Goal: Task Accomplishment & Management: Manage account settings

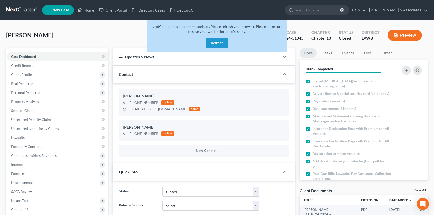
select select "2"
select select "0"
drag, startPoint x: 196, startPoint y: 39, endPoint x: 219, endPoint y: 39, distance: 22.3
click at [196, 39] on div "NextChapter has made some updates. Please refresh your browser. Please make sur…" at bounding box center [217, 36] width 140 height 32
click at [220, 39] on button "Refresh" at bounding box center [217, 43] width 22 height 10
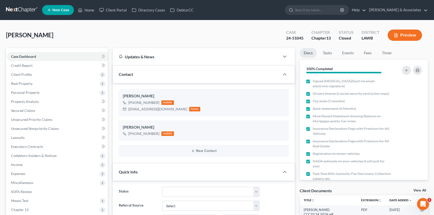
scroll to position [78, 0]
click at [87, 14] on link "Home" at bounding box center [85, 10] width 21 height 9
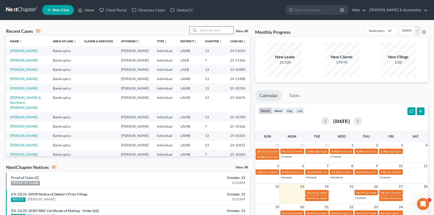
click at [216, 30] on input "search" at bounding box center [215, 30] width 35 height 7
type input "RAPHEW"
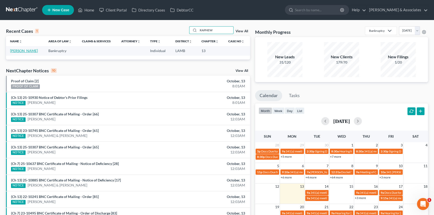
click at [27, 51] on link "Reed, Antonette" at bounding box center [24, 51] width 28 height 4
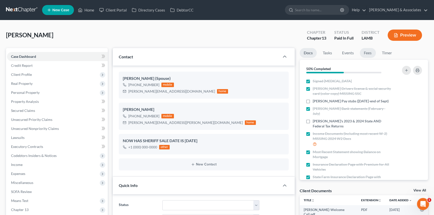
click at [367, 49] on link "Fees" at bounding box center [368, 53] width 16 height 10
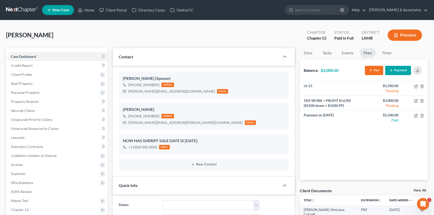
scroll to position [290, 0]
click at [395, 67] on button "Payment" at bounding box center [398, 70] width 26 height 9
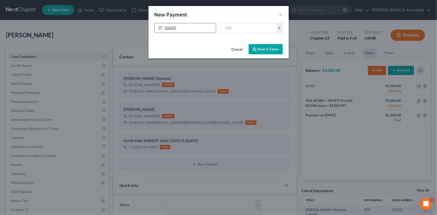
click at [170, 30] on link "[DATE]" at bounding box center [185, 28] width 61 height 10
click at [242, 32] on input "text" at bounding box center [249, 28] width 55 height 10
type input "1,500"
click at [248, 58] on div "Cancel Save & Close" at bounding box center [219, 50] width 140 height 17
click at [260, 51] on button "Save & Close" at bounding box center [266, 49] width 34 height 11
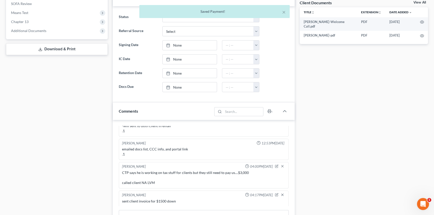
scroll to position [311, 0]
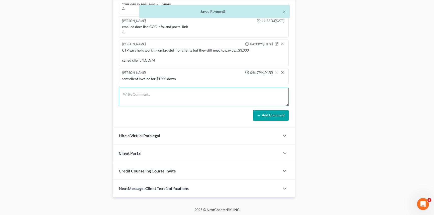
click at [165, 105] on textarea at bounding box center [204, 97] width 170 height 19
click at [169, 95] on textarea at bounding box center [204, 97] width 170 height 19
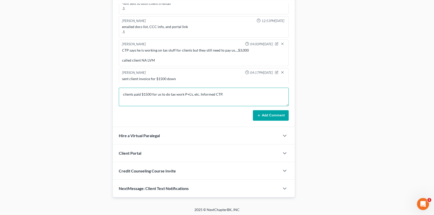
type textarea "clients paid $1500 for us to do tax work P+L's, etc. Informed CTP."
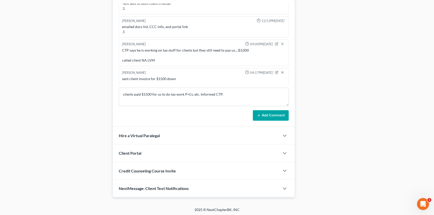
click at [263, 112] on button "Add Comment" at bounding box center [271, 115] width 36 height 11
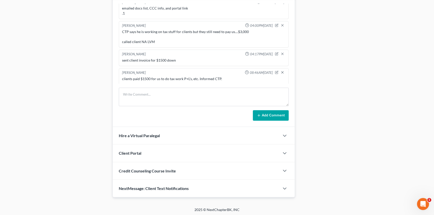
scroll to position [0, 0]
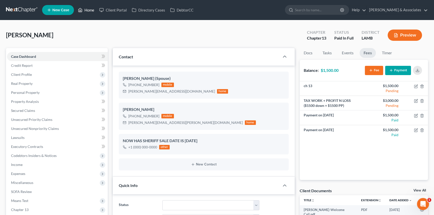
click at [85, 8] on link "Home" at bounding box center [85, 10] width 21 height 9
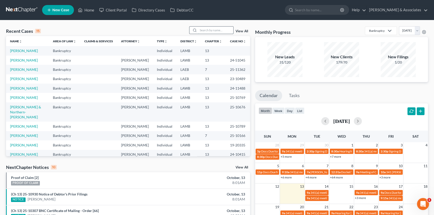
click at [214, 30] on input "search" at bounding box center [215, 30] width 35 height 7
type input "capitano"
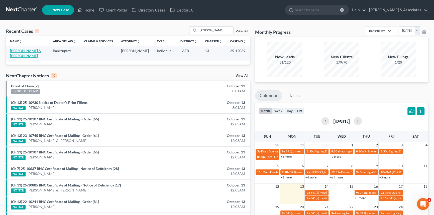
click at [29, 51] on link "Capitano, Jared & Kristen" at bounding box center [25, 53] width 31 height 9
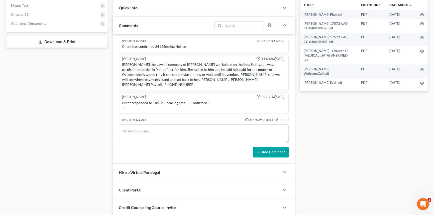
scroll to position [7, 0]
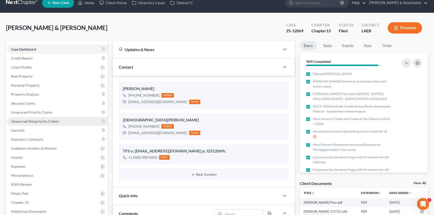
click at [37, 119] on link "Unsecured Nonpriority Claims" at bounding box center [57, 121] width 101 height 9
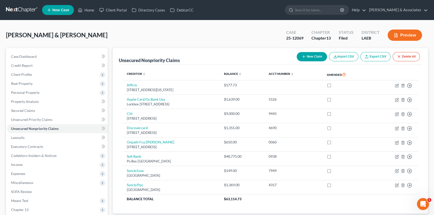
click at [79, 5] on ul "New Case Home Client Portal Directory Cases DebtorCC - No Result - See all resu…" at bounding box center [235, 10] width 386 height 13
click at [86, 10] on link "Home" at bounding box center [85, 10] width 21 height 9
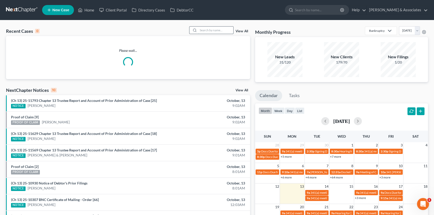
click at [211, 28] on input "search" at bounding box center [215, 30] width 35 height 7
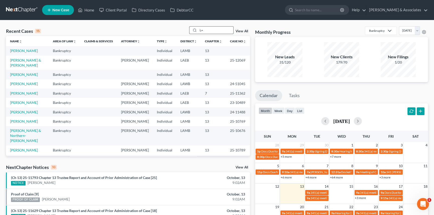
type input "L"
type input "linton"
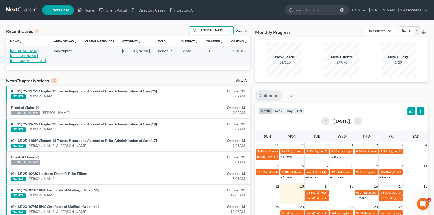
click at [18, 53] on link "Linton, Bethany" at bounding box center [28, 56] width 36 height 14
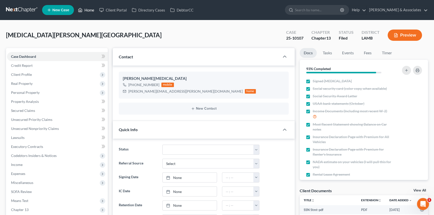
click at [84, 8] on link "Home" at bounding box center [85, 10] width 21 height 9
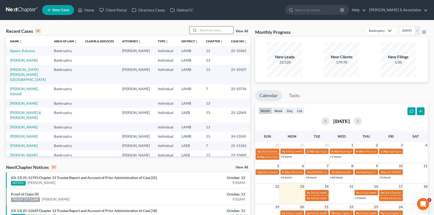
click at [219, 29] on input "search" at bounding box center [215, 30] width 35 height 7
type input "mark"
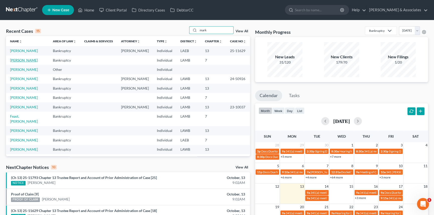
click at [29, 62] on link "Biletnikoff, Mark" at bounding box center [24, 60] width 28 height 4
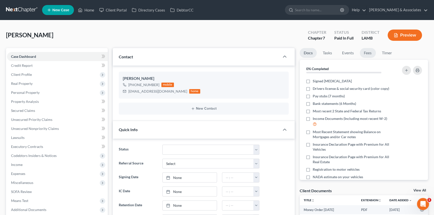
click at [369, 56] on link "Fees" at bounding box center [368, 53] width 16 height 10
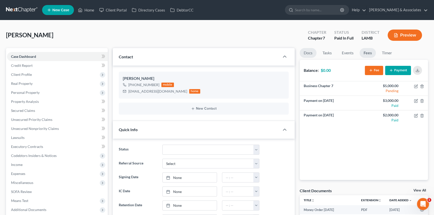
click at [305, 52] on link "Docs" at bounding box center [308, 53] width 17 height 10
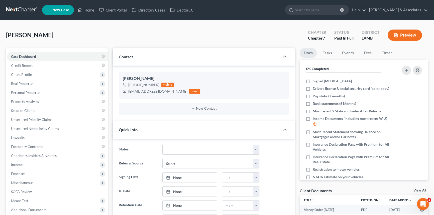
scroll to position [188, 0]
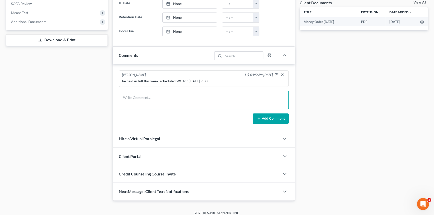
click at [175, 91] on textarea at bounding box center [204, 100] width 170 height 19
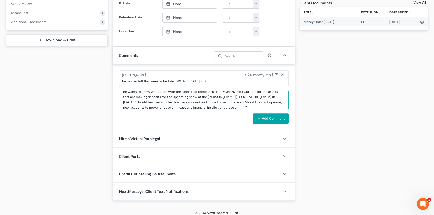
scroll to position [0, 0]
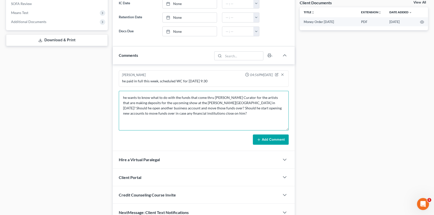
drag, startPoint x: 287, startPoint y: 106, endPoint x: 286, endPoint y: 131, distance: 25.6
click at [286, 131] on textarea "he wants to know what to do with the funds that come thru Mark Biletnikoff Cura…" at bounding box center [204, 111] width 170 height 40
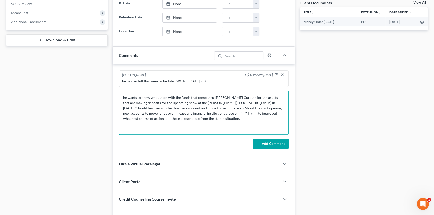
type textarea "he wants to know what to do with the funds that come thru Mark Biletnikoff Cura…"
click at [266, 139] on button "Add Comment" at bounding box center [271, 144] width 36 height 11
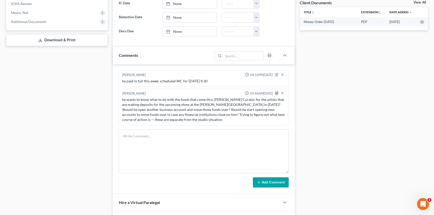
click at [276, 91] on icon "button" at bounding box center [277, 93] width 4 height 4
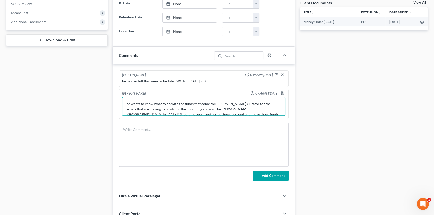
click at [124, 104] on textarea "he wants to know what to do with the funds that come thru Mark Biletnikoff Cura…" at bounding box center [203, 106] width 163 height 19
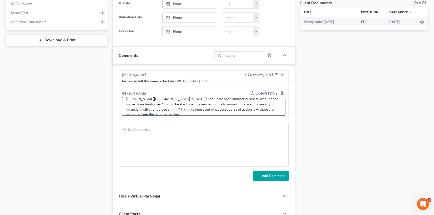
drag, startPoint x: 288, startPoint y: 108, endPoint x: 275, endPoint y: 109, distance: 12.8
click at [288, 109] on div "Alayna Harper 09:46AM, 10/13/2025 he wants to know what to do with the funds th…" at bounding box center [204, 104] width 170 height 30
click at [275, 109] on textarea "QUESTIONS FROM MYCHAPTER: he wants to know what to do with the funds that come …" at bounding box center [203, 106] width 163 height 19
type textarea "QUESTIONS FROM MYCHAPTER: he wants to know what to do with the funds that come …"
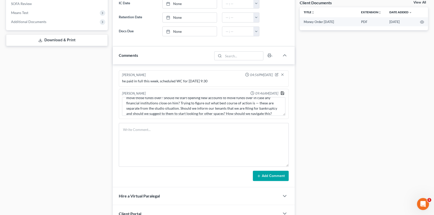
click at [282, 93] on icon "button" at bounding box center [282, 93] width 4 height 4
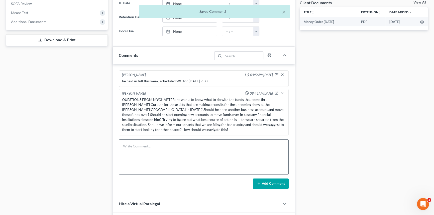
drag, startPoint x: 286, startPoint y: 180, endPoint x: 285, endPoint y: 142, distance: 37.6
click at [286, 153] on textarea at bounding box center [204, 157] width 170 height 35
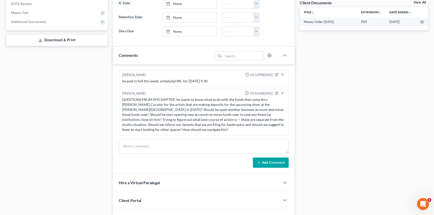
drag, startPoint x: 286, startPoint y: 153, endPoint x: 285, endPoint y: 130, distance: 23.1
click at [285, 140] on textarea at bounding box center [204, 147] width 170 height 14
click at [301, 115] on div "Docs Tasks Events Fees Timer 0% Completed Nothing here yet! Signed Retainer Dri…" at bounding box center [364, 52] width 134 height 385
click at [400, 82] on div "Docs Tasks Events Fees Timer 0% Completed Nothing here yet! Signed Retainer Dri…" at bounding box center [364, 52] width 134 height 385
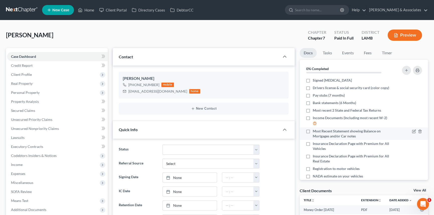
scroll to position [0, 0]
drag, startPoint x: 91, startPoint y: 13, endPoint x: 135, endPoint y: 4, distance: 45.2
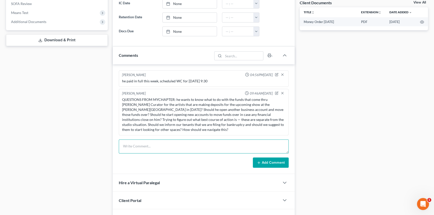
click at [165, 145] on textarea at bounding box center [204, 147] width 170 height 14
click at [138, 144] on textarea "-docs due sunday 10/20 EOD -mc in office:" at bounding box center [204, 147] width 170 height 14
type textarea "-docs due: sunday 10/20 EOD -mc in office: tuesday 10/21 at 10:30 -signing in o…"
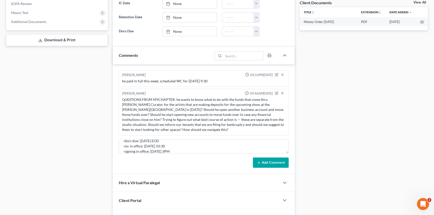
click at [268, 163] on button "Add Comment" at bounding box center [271, 163] width 36 height 11
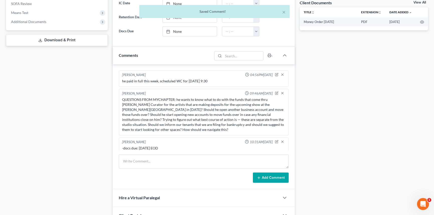
scroll to position [13, 0]
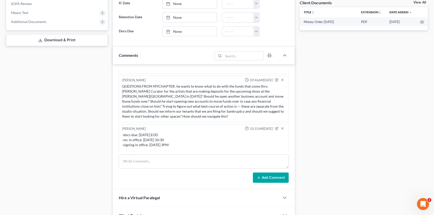
click at [421, 3] on link "View All" at bounding box center [420, 3] width 13 height 4
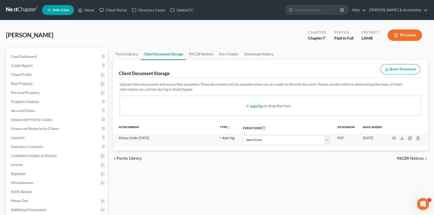
click at [253, 105] on input "file" at bounding box center [256, 106] width 12 height 9
type input "C:\fakepath\Mark Biletnikoff - Welcome Call.pdf"
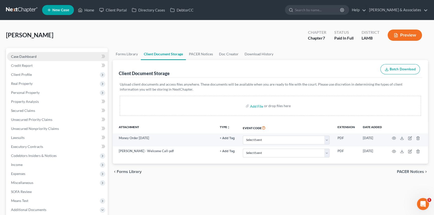
click at [44, 55] on link "Case Dashboard" at bounding box center [57, 56] width 101 height 9
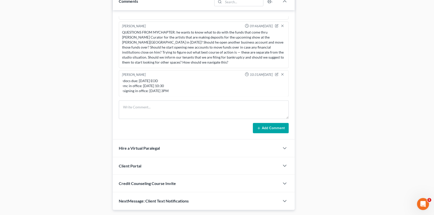
scroll to position [255, 0]
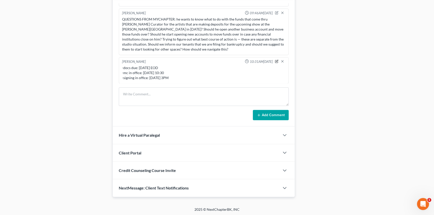
click at [275, 60] on icon "button" at bounding box center [276, 61] width 3 height 3
click at [163, 70] on textarea "-docs due: sunday 10/20 EOD -mc in office: tuesday 10/21 at 10:30 -signing in o…" at bounding box center [203, 74] width 163 height 19
type textarea "-docs due: sunday 10/19 EOD -mc in office: tuesday 10/21 at 10:30 -signing in o…"
click at [280, 60] on icon "button" at bounding box center [282, 61] width 4 height 4
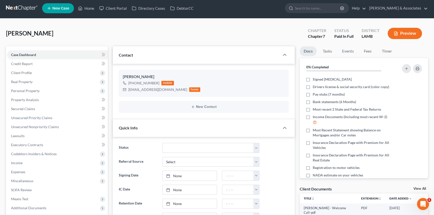
scroll to position [0, 0]
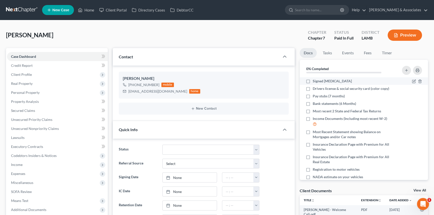
click at [313, 80] on label "Signed [MEDICAL_DATA]" at bounding box center [332, 81] width 39 height 5
click at [315, 80] on input "Signed [MEDICAL_DATA]" at bounding box center [316, 80] width 3 height 3
click at [313, 79] on label "Signed [MEDICAL_DATA]" at bounding box center [332, 81] width 39 height 5
click at [315, 79] on input "Signed [MEDICAL_DATA]" at bounding box center [316, 80] width 3 height 3
click at [313, 80] on label "Signed [MEDICAL_DATA]" at bounding box center [332, 81] width 39 height 5
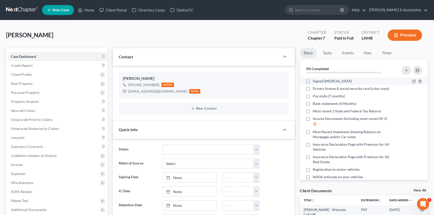
click at [315, 80] on input "Signed [MEDICAL_DATA]" at bounding box center [316, 80] width 3 height 3
click at [313, 79] on label "Signed [MEDICAL_DATA]" at bounding box center [332, 81] width 39 height 5
click at [315, 79] on input "Signed [MEDICAL_DATA]" at bounding box center [316, 80] width 3 height 3
checkbox input "false"
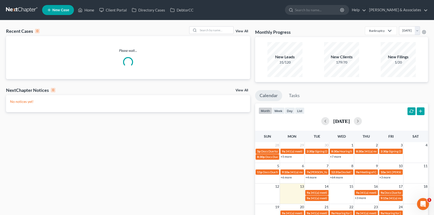
click at [288, 114] on div "month week day list" at bounding box center [282, 112] width 46 height 8
click at [288, 113] on button "day" at bounding box center [290, 111] width 10 height 7
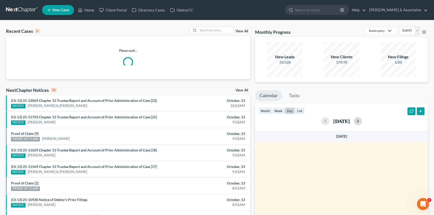
click at [362, 122] on button "button" at bounding box center [358, 121] width 8 height 8
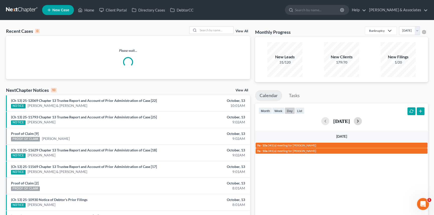
click at [362, 122] on button "button" at bounding box center [358, 121] width 8 height 8
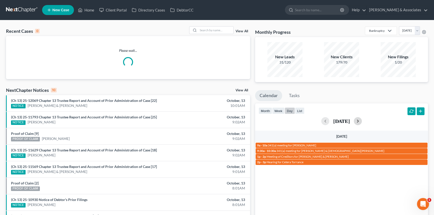
click at [362, 122] on button "button" at bounding box center [358, 121] width 8 height 8
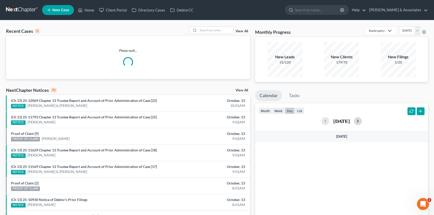
click at [362, 122] on button "button" at bounding box center [358, 121] width 8 height 8
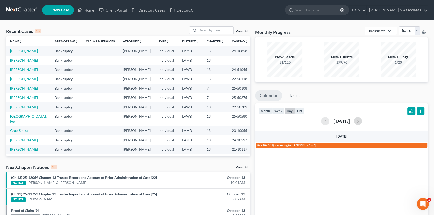
click at [362, 120] on button "button" at bounding box center [358, 121] width 8 height 8
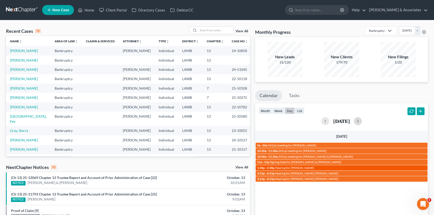
click at [301, 170] on link "1:30p - 2:30p Hearing for Danny Jasmine" at bounding box center [342, 167] width 172 height 5
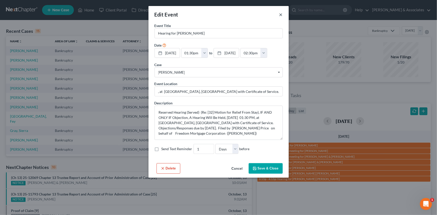
click at [281, 13] on button "×" at bounding box center [281, 15] width 4 height 6
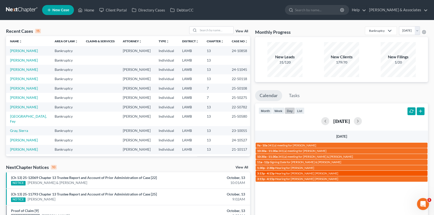
click at [293, 174] on span "Hearing for [PERSON_NAME] [PERSON_NAME]" at bounding box center [306, 174] width 63 height 4
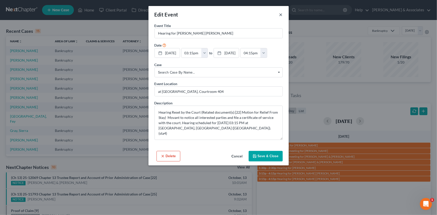
click at [282, 14] on button "×" at bounding box center [281, 15] width 4 height 6
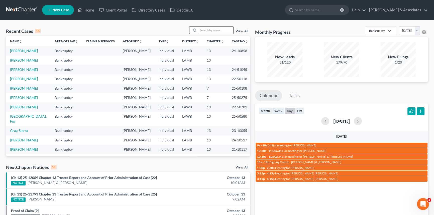
click at [213, 29] on input "search" at bounding box center [215, 30] width 35 height 7
type input "gina"
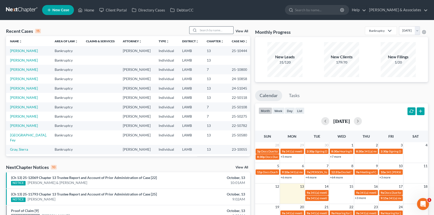
click at [227, 29] on input "search" at bounding box center [215, 30] width 35 height 7
type input "edna"
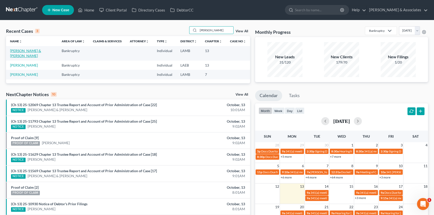
click at [38, 51] on link "[PERSON_NAME] & [PERSON_NAME]" at bounding box center [25, 53] width 31 height 9
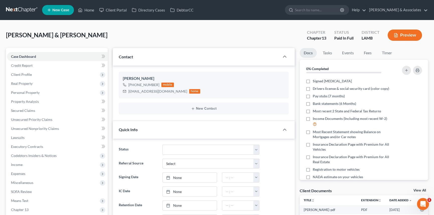
click at [220, 30] on div "Eaton, Edna & Coleman Upgraded Chapter Chapter 13 Status Paid In Full District …" at bounding box center [217, 37] width 422 height 22
click at [313, 82] on label "Signed [MEDICAL_DATA]" at bounding box center [332, 81] width 39 height 5
click at [315, 82] on input "Signed [MEDICAL_DATA]" at bounding box center [316, 80] width 3 height 3
checkbox input "true"
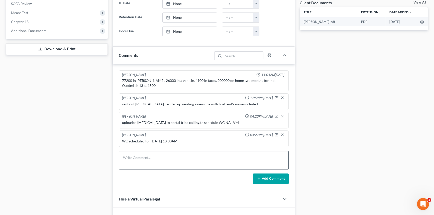
click at [163, 148] on div "Richard Prunick 11:04AM, 10/06/2025 77200 In GUS, 26000 in a vehicle, 4100 in t…" at bounding box center [204, 127] width 182 height 126
click at [163, 152] on textarea at bounding box center [204, 160] width 170 height 19
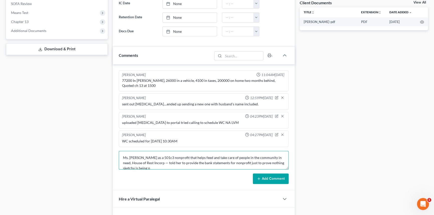
scroll to position [1, 0]
type textarea "Ms. Edna as a 501c3 nonprofit that helps feed and take care of people in the co…"
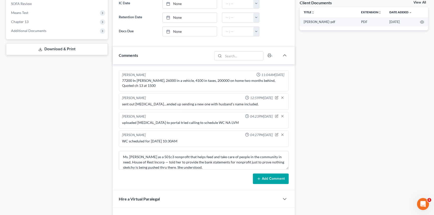
click at [257, 187] on div "Richard Prunick 11:04AM, 10/06/2025 77200 In GUS, 26000 in a vehicle, 4100 in t…" at bounding box center [204, 127] width 182 height 126
click at [262, 180] on button "Add Comment" at bounding box center [271, 179] width 36 height 11
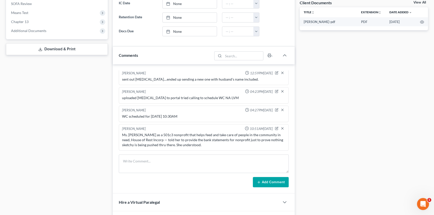
scroll to position [0, 0]
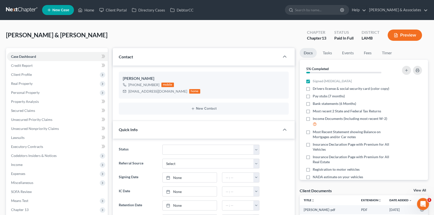
click at [422, 188] on div "Client Documents View All" at bounding box center [364, 191] width 129 height 7
click at [418, 190] on link "View All" at bounding box center [420, 191] width 13 height 4
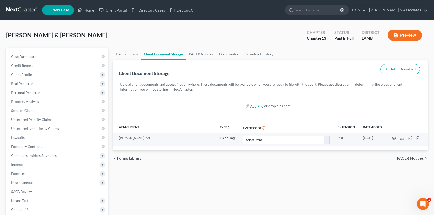
click at [256, 108] on input "file" at bounding box center [256, 106] width 12 height 9
type input "C:\fakepath\Edna & Coleman Eaton - Welcome Call.pdf"
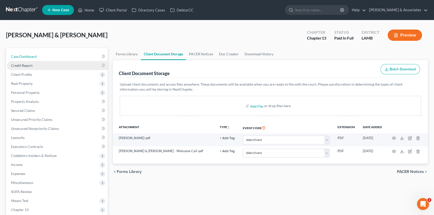
drag, startPoint x: 20, startPoint y: 57, endPoint x: 70, endPoint y: 61, distance: 49.5
click at [20, 57] on span "Case Dashboard" at bounding box center [24, 56] width 26 height 4
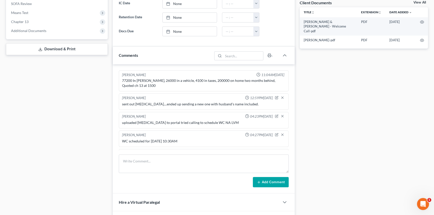
scroll to position [25, 0]
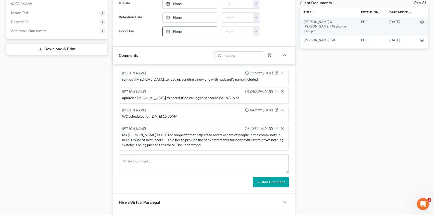
click at [196, 30] on link "None" at bounding box center [190, 32] width 54 height 10
type input "10/13/2025"
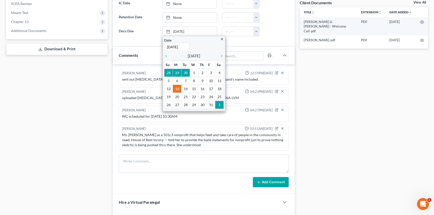
click at [336, 74] on div "Docs Tasks Events Fees Timer 5% Completed Nothing here yet! Signed Retainer Dri…" at bounding box center [364, 62] width 134 height 404
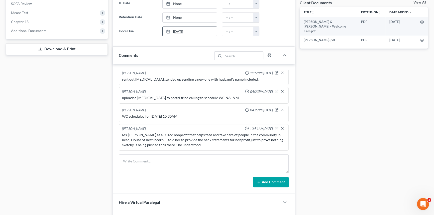
click at [189, 30] on link "10/13/2025" at bounding box center [190, 32] width 54 height 10
click at [254, 31] on button "button" at bounding box center [256, 32] width 6 height 10
click at [267, 77] on link "7:30am" at bounding box center [268, 81] width 28 height 9
type input "7:30am"
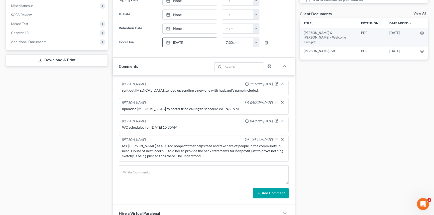
scroll to position [165, 0]
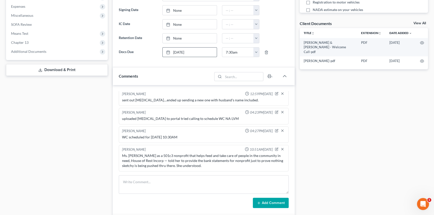
drag, startPoint x: 339, startPoint y: 71, endPoint x: 336, endPoint y: 58, distance: 13.8
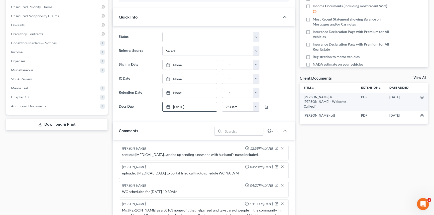
drag, startPoint x: 363, startPoint y: 105, endPoint x: 361, endPoint y: 81, distance: 23.4
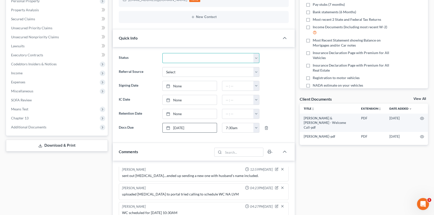
click at [179, 58] on select "Amended Plan Needed Awaiting Income Closed Confirmed Discharged Dismissed Docs …" at bounding box center [210, 58] width 97 height 10
select select "6"
click at [162, 53] on select "Amended Plan Needed Awaiting Income Closed Confirmed Discharged Dismissed Docs …" at bounding box center [210, 58] width 97 height 10
click at [183, 87] on link "None" at bounding box center [190, 86] width 54 height 10
type input "10/13/2025"
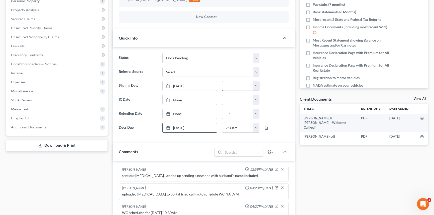
click at [257, 88] on button "button" at bounding box center [256, 86] width 6 height 10
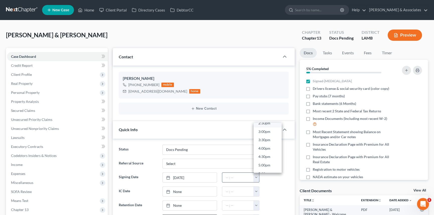
scroll to position [245, 0]
click at [263, 133] on link "3:00pm" at bounding box center [268, 137] width 28 height 9
type input "3:00pm"
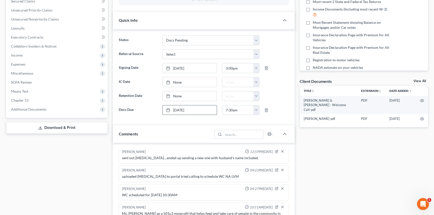
drag, startPoint x: 234, startPoint y: 59, endPoint x: 233, endPoint y: 85, distance: 25.8
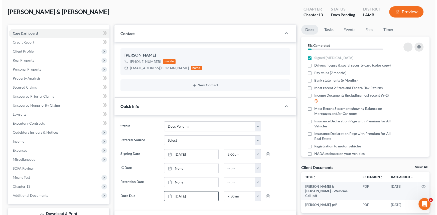
scroll to position [0, 0]
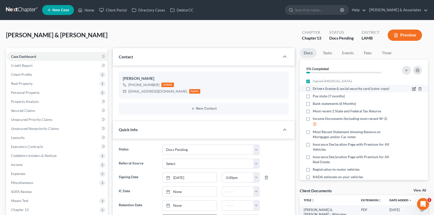
click at [412, 88] on icon "button" at bounding box center [414, 89] width 4 height 4
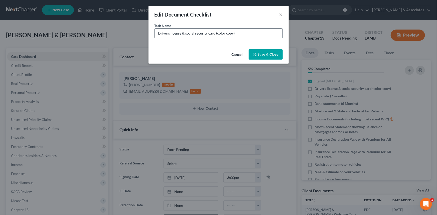
drag, startPoint x: 240, startPoint y: 33, endPoint x: 250, endPoint y: 37, distance: 10.7
click at [240, 33] on input "Drivers license & social security card (color copy)" at bounding box center [219, 34] width 128 height 10
type input "Edna Drivers license & social security card (color copy) SCANNED SEPARATE"
click at [269, 48] on div "Cancel Save & Close" at bounding box center [219, 55] width 140 height 17
click at [263, 52] on button "Save & Close" at bounding box center [266, 54] width 34 height 11
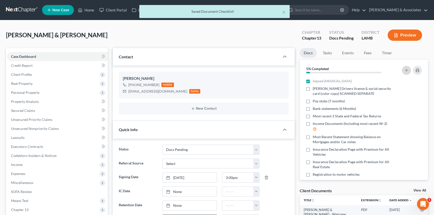
click at [405, 69] on icon "button" at bounding box center [406, 70] width 4 height 4
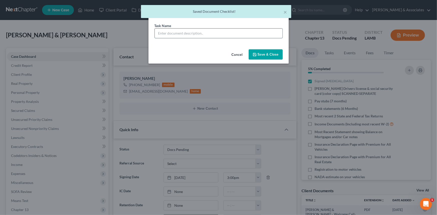
click at [209, 37] on input "text" at bounding box center [219, 34] width 128 height 10
paste input "Drivers license & social security card (color copy) SCANNED SEPARATE"
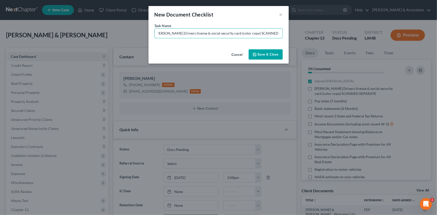
type input "Coleman Drivers license & social security card (color copy) SCANNED SEPARATE"
click at [261, 50] on button "Save & Close" at bounding box center [266, 54] width 34 height 11
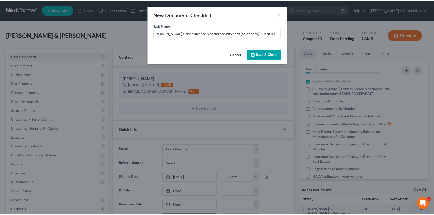
scroll to position [0, 0]
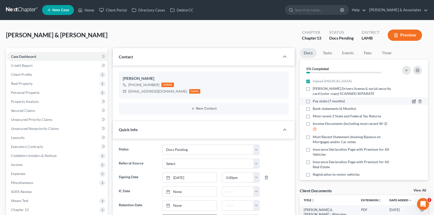
click at [412, 100] on icon "button" at bounding box center [414, 101] width 4 height 4
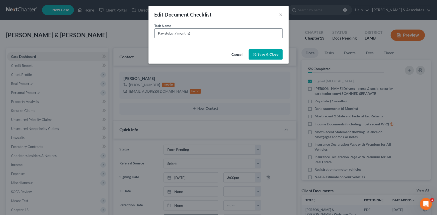
drag, startPoint x: 156, startPoint y: 35, endPoint x: 166, endPoint y: 33, distance: 10.0
click at [156, 35] on input "Pay stubs (7 months)" at bounding box center [219, 34] width 128 height 10
type input "Louisiana Scrap & Metal Pay stubs (April 1st - Current)"
click at [268, 53] on button "Save & Close" at bounding box center [266, 54] width 34 height 11
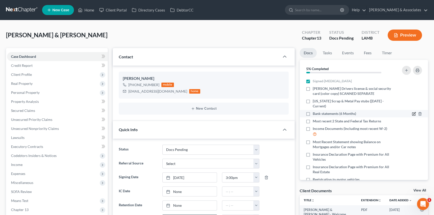
click at [412, 113] on icon "button" at bounding box center [414, 114] width 4 height 4
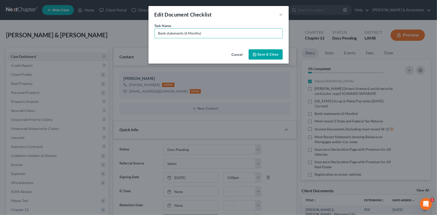
drag, startPoint x: 221, startPoint y: 33, endPoint x: 186, endPoint y: 49, distance: 37.9
click at [186, 49] on div "Edit Document Checklist × Task Name * Bank statements (6 Months) Cancel Save & …" at bounding box center [219, 35] width 140 height 58
click at [228, 30] on input "Bank statements (6 Months)" at bounding box center [219, 34] width 128 height 10
drag, startPoint x: 202, startPoint y: 33, endPoint x: 186, endPoint y: 43, distance: 19.6
click at [186, 43] on div "Task Name * Bank statements (6 Months)" at bounding box center [219, 35] width 140 height 24
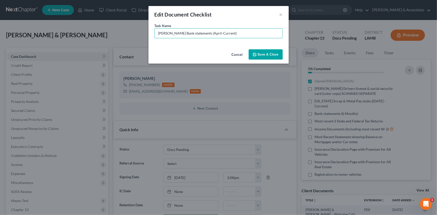
type input "Hancock Whitney Bank statements (April-Current)"
click at [255, 53] on icon "button" at bounding box center [255, 55] width 4 height 4
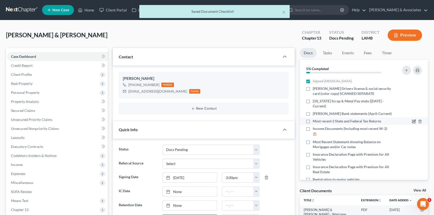
click at [412, 124] on icon "button" at bounding box center [414, 122] width 4 height 4
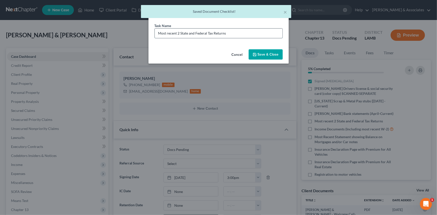
click at [270, 33] on input "Most recent 2 State and Federal Tax Returns" at bounding box center [219, 34] width 128 height 10
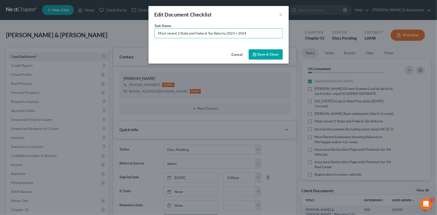
type input "Most recent 2 State and Federal Tax Returns 2023 + 2024"
click at [267, 54] on button "Save & Close" at bounding box center [266, 54] width 34 height 11
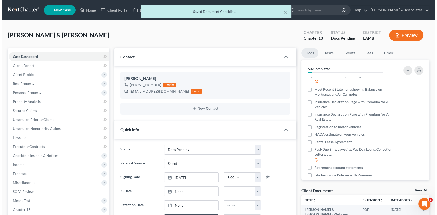
scroll to position [70, 0]
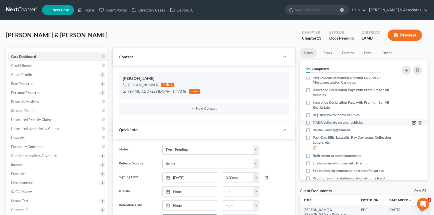
click at [412, 125] on icon "button" at bounding box center [414, 123] width 4 height 4
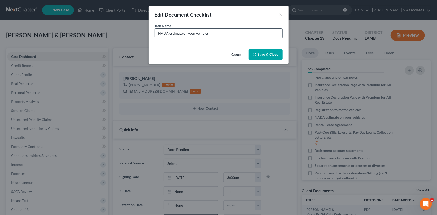
click at [249, 33] on input "NADA estimate on your vehicles" at bounding box center [219, 34] width 128 height 10
click at [257, 34] on input "NADA estimate on your vehicles (we will pull for you)" at bounding box center [219, 34] width 128 height 10
type input "NADA estimate on your vehicles (we will pull for you) 2022 Kia Sorrento S 62k m…"
click at [261, 50] on button "Save & Close" at bounding box center [266, 54] width 34 height 11
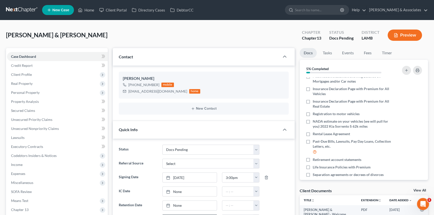
scroll to position [81, 0]
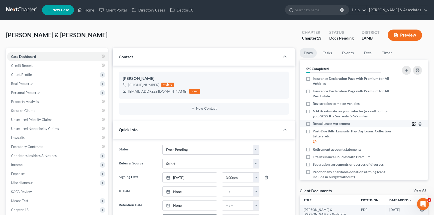
click at [412, 126] on icon "button" at bounding box center [414, 124] width 4 height 4
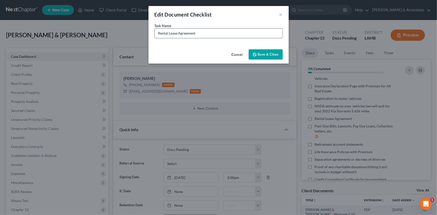
click at [222, 32] on input "Rental Lease Agreement" at bounding box center [219, 34] width 128 height 10
click at [216, 32] on input "Social Security Award Letter for Widow Benefits" at bounding box center [219, 34] width 128 height 10
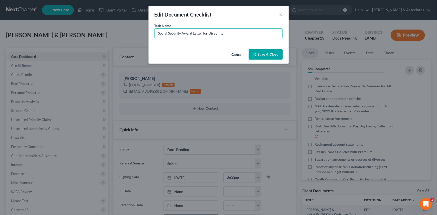
type input "Social Security Award Letter for Disability"
click at [271, 52] on button "Save & Close" at bounding box center [266, 54] width 34 height 11
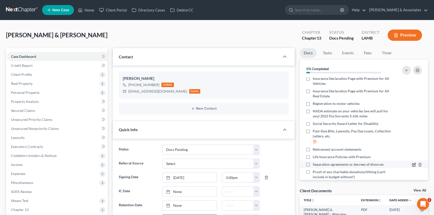
click at [412, 167] on icon "button" at bounding box center [414, 165] width 4 height 4
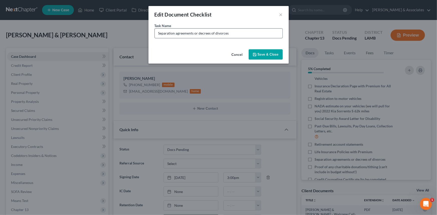
click at [260, 35] on input "Separation agreements or decrees of divorces" at bounding box center [219, 34] width 128 height 10
type input "Pelican Bank Statements (April-Current)"
click at [259, 55] on button "Save & Close" at bounding box center [266, 54] width 34 height 11
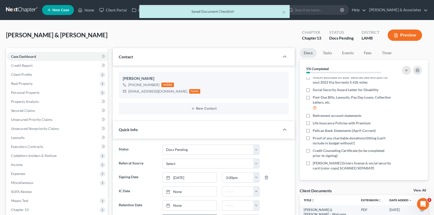
scroll to position [120, 0]
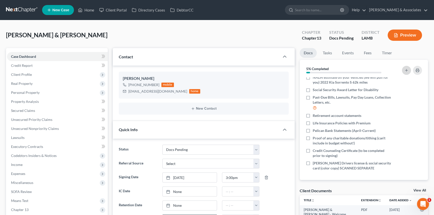
click at [409, 71] on button "button" at bounding box center [406, 70] width 9 height 9
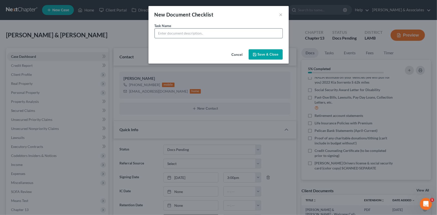
click at [244, 31] on input "text" at bounding box center [219, 34] width 128 height 10
type input "Renasant Bank Statements for 501C3 (April-Current)"
click at [276, 54] on button "Save & Close" at bounding box center [266, 54] width 34 height 11
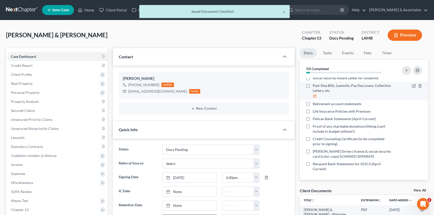
scroll to position [132, 0]
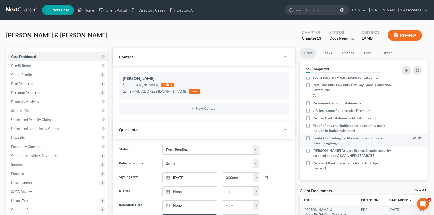
click at [412, 138] on icon "button" at bounding box center [414, 139] width 4 height 4
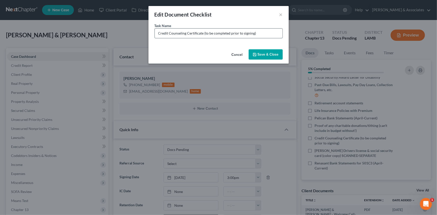
drag, startPoint x: 203, startPoint y: 34, endPoint x: 230, endPoint y: 34, distance: 26.8
click at [203, 34] on input "Credit Counseling Certificate (to be completed prior to signing)" at bounding box center [219, 34] width 128 height 10
type input "Credit Counseling Certificates (to be completed prior to signing)"
click at [266, 54] on button "Save & Close" at bounding box center [266, 54] width 34 height 11
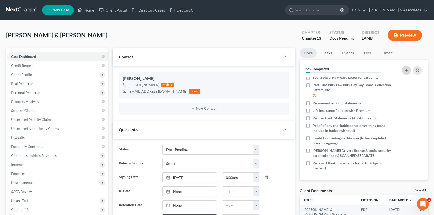
click at [407, 70] on line "button" at bounding box center [406, 70] width 2 height 0
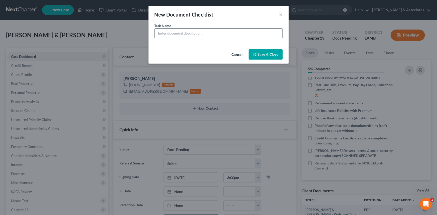
click at [209, 29] on input "text" at bounding box center [219, 34] width 128 height 10
type input "E"
click at [157, 33] on input "Cashapp Bank Statements (April-September)" at bounding box center [219, 34] width 128 height 10
type input "Edna Cashapp Bank Statements (April-September)"
click at [270, 54] on button "Save & Close" at bounding box center [266, 54] width 34 height 11
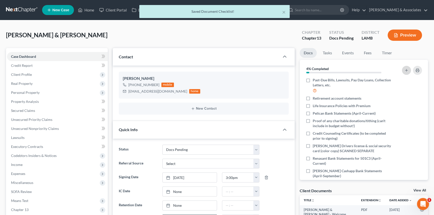
click at [404, 72] on button "button" at bounding box center [406, 70] width 9 height 9
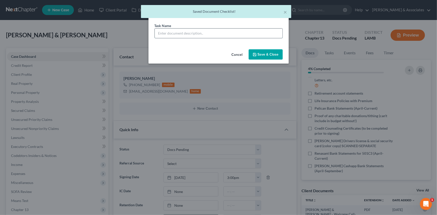
click at [198, 33] on input "text" at bounding box center [219, 34] width 128 height 10
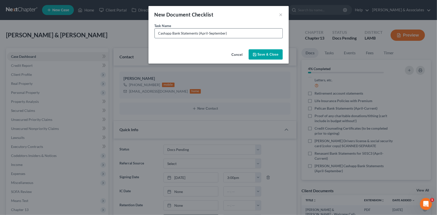
click at [160, 32] on input "Cashapp Bank Statements (April-September)" at bounding box center [219, 34] width 128 height 10
type input "Coleman Cashapp Bank Statements (April-September)"
click at [263, 54] on button "Save & Close" at bounding box center [266, 54] width 34 height 11
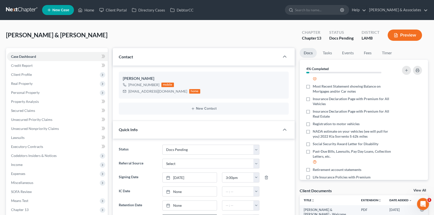
scroll to position [0, 0]
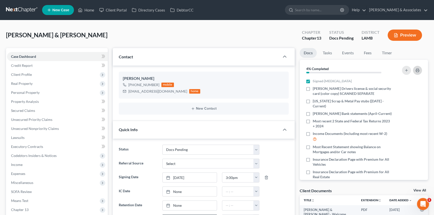
click at [418, 71] on rect "button" at bounding box center [418, 71] width 2 height 1
click at [135, 89] on div "ednaeaton2@gmail.com" at bounding box center [157, 91] width 59 height 5
copy div "ednaeaton2@gmail.com"
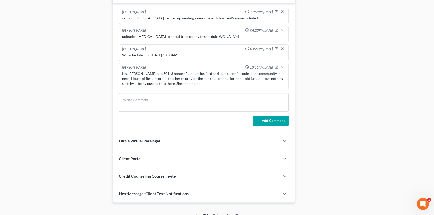
scroll to position [255, 0]
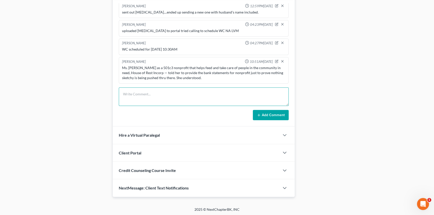
click at [175, 105] on textarea at bounding box center [204, 96] width 170 height 19
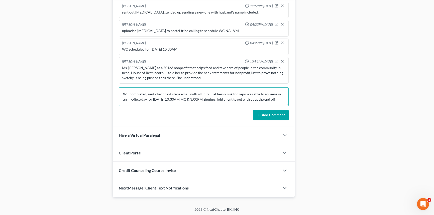
scroll to position [1, 0]
type textarea "WC completed, sent client next steps email with all info — at heavy risk for re…"
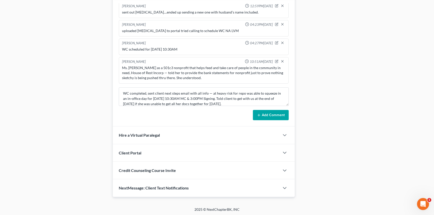
click at [270, 113] on button "Add Comment" at bounding box center [271, 115] width 36 height 11
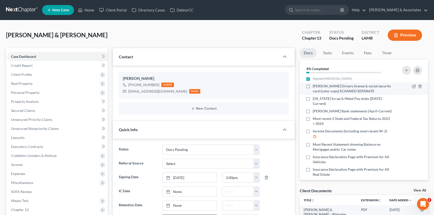
scroll to position [0, 0]
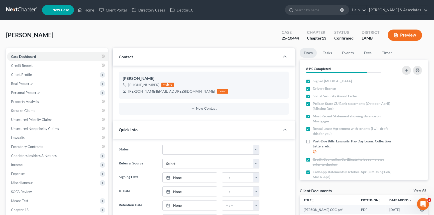
scroll to position [1181, 0]
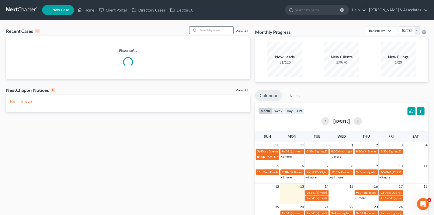
click at [218, 30] on input "search" at bounding box center [215, 30] width 35 height 7
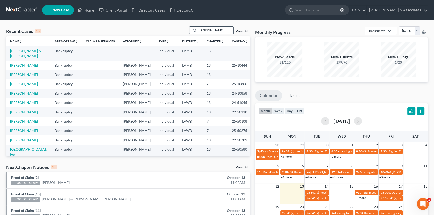
type input "[PERSON_NAME]"
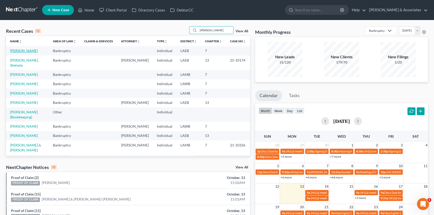
click at [20, 52] on link "[PERSON_NAME]" at bounding box center [24, 51] width 28 height 4
select select "6"
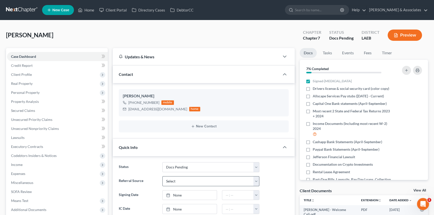
scroll to position [188, 0]
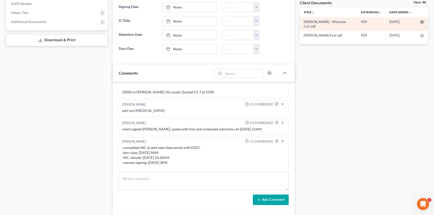
click at [422, 22] on icon "button" at bounding box center [422, 22] width 4 height 4
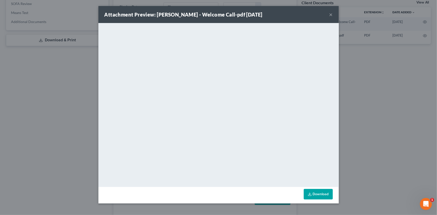
click at [331, 13] on button "×" at bounding box center [332, 15] width 4 height 6
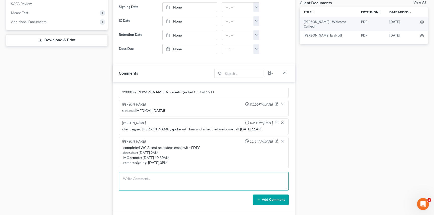
click at [173, 183] on textarea at bounding box center [204, 181] width 170 height 19
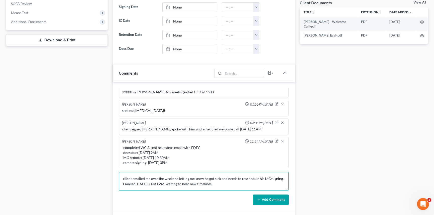
type textarea "client emailed me over the weekend letting me know he got sick and needs to res…"
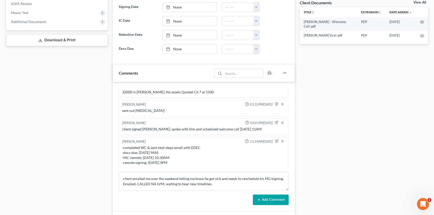
click at [256, 201] on button "Add Comment" at bounding box center [271, 200] width 36 height 11
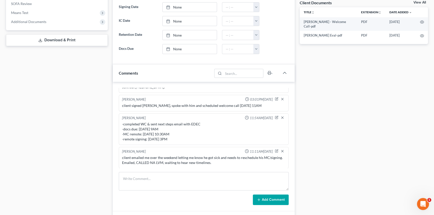
scroll to position [0, 0]
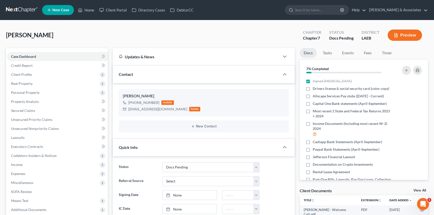
click at [417, 189] on link "View All" at bounding box center [420, 191] width 13 height 4
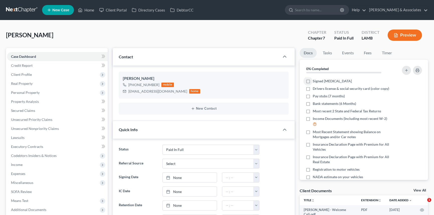
select select "17"
click at [412, 95] on icon "button" at bounding box center [414, 96] width 4 height 4
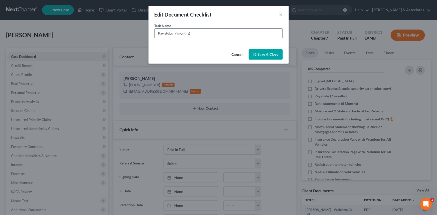
drag, startPoint x: 156, startPoint y: 32, endPoint x: 181, endPoint y: 33, distance: 25.3
click at [156, 32] on input "Pay stubs (7 months)" at bounding box center [219, 34] width 128 height 10
type input "Gallery N LLC Profit + Loss Statements (March-September)"
click at [271, 52] on button "Save & Close" at bounding box center [266, 54] width 34 height 11
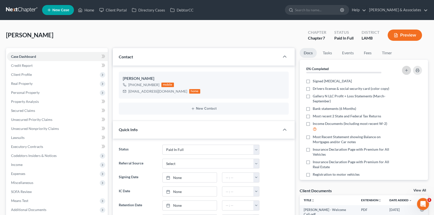
click at [409, 74] on div at bounding box center [404, 71] width 40 height 14
click at [408, 73] on button "button" at bounding box center [406, 70] width 9 height 9
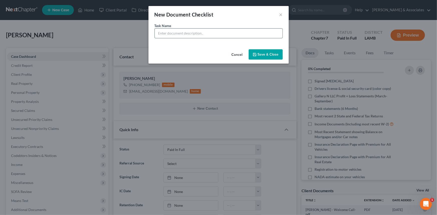
click at [182, 36] on input "text" at bounding box center [219, 34] width 128 height 10
type input "Proof of Income from Artwork Sold (April-Current)"
click at [270, 56] on button "Save & Close" at bounding box center [266, 54] width 34 height 11
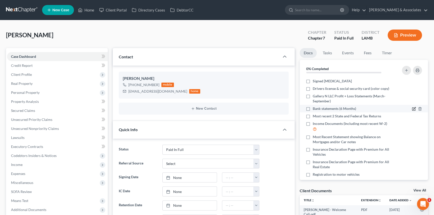
click at [412, 108] on icon "button" at bounding box center [414, 109] width 4 height 4
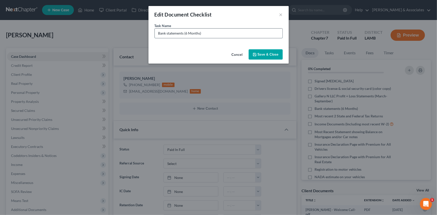
drag, startPoint x: 158, startPoint y: 33, endPoint x: 223, endPoint y: 36, distance: 64.2
click at [158, 33] on input "Bank statements (6 Months)" at bounding box center [219, 34] width 128 height 10
click at [224, 34] on input "Regions Bank statements (6 Months)" at bounding box center [219, 34] width 128 height 10
type input "Regions Bank statements (April-September)"
click at [264, 55] on button "Save & Close" at bounding box center [266, 54] width 34 height 11
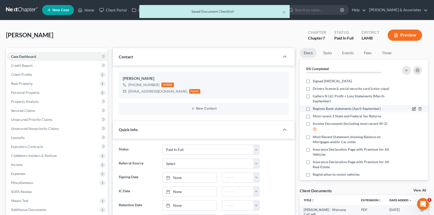
click at [412, 108] on icon "button" at bounding box center [414, 109] width 4 height 4
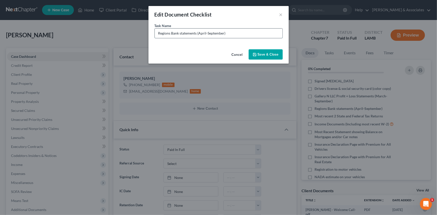
click at [242, 30] on input "Regions Bank statements (April-September)" at bounding box center [219, 34] width 128 height 10
drag, startPoint x: 225, startPoint y: 34, endPoint x: 139, endPoint y: 20, distance: 87.1
click at [139, 20] on div "Edit Document Checklist × Task Name * Regions Bank statements (April-September)…" at bounding box center [218, 107] width 437 height 215
click at [258, 33] on input "Regions Bank statements (April-September) PERSONAL" at bounding box center [219, 34] width 128 height 10
type input "Regions Bank statements (April-September) PERSONAL/BUSINESS/TENANTS"
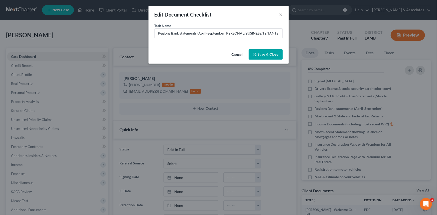
click at [262, 52] on button "Save & Close" at bounding box center [266, 54] width 34 height 11
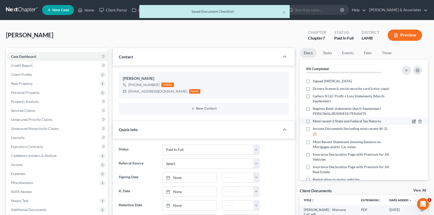
click at [412, 120] on icon "button" at bounding box center [414, 122] width 4 height 4
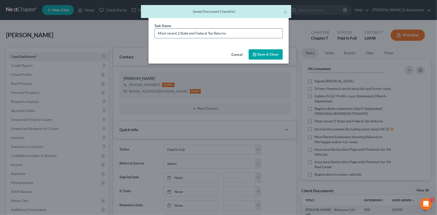
click at [253, 30] on input "Most recent 2 State and Federal Tax Returns" at bounding box center [219, 34] width 128 height 10
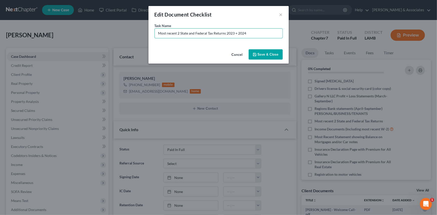
type input "Most recent 2 State and Federal Tax Returns 2023 + 2024"
click at [267, 54] on button "Save & Close" at bounding box center [266, 54] width 34 height 11
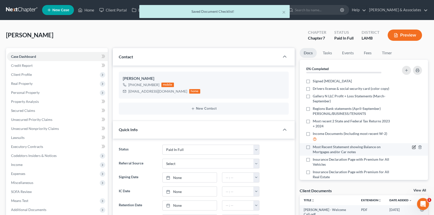
click at [413, 148] on icon "button" at bounding box center [414, 147] width 2 height 2
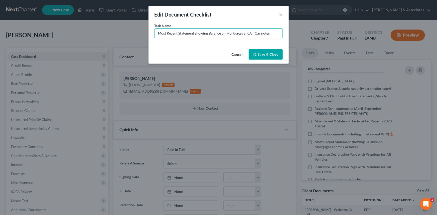
drag, startPoint x: 255, startPoint y: 33, endPoint x: 228, endPoint y: 41, distance: 29.0
click at [228, 41] on div "Task Name * Most Recent Statement showing Balance on Mortgages and/or Car notes" at bounding box center [219, 35] width 140 height 24
click at [248, 31] on input "Most Recent Statement showing Balance on Car notes" at bounding box center [219, 34] width 128 height 10
type input "Most Recent Statement showing Balance on Car note"
click at [270, 56] on button "Save & Close" at bounding box center [266, 54] width 34 height 11
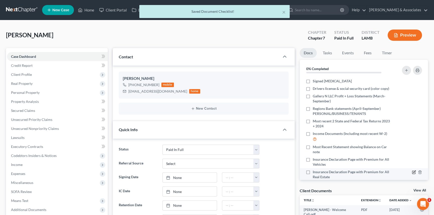
drag, startPoint x: 408, startPoint y: 170, endPoint x: 409, endPoint y: 173, distance: 2.6
click at [408, 170] on div at bounding box center [409, 175] width 30 height 10
click at [412, 173] on icon "button" at bounding box center [413, 172] width 3 height 3
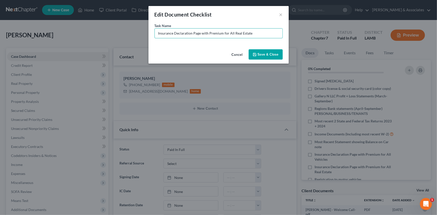
drag, startPoint x: 267, startPoint y: 32, endPoint x: 304, endPoint y: 45, distance: 39.3
click at [304, 45] on div "Edit Document Checklist × Task Name * Insurance Declaration Page with Premium f…" at bounding box center [218, 107] width 437 height 215
click at [283, 12] on button "×" at bounding box center [281, 15] width 4 height 6
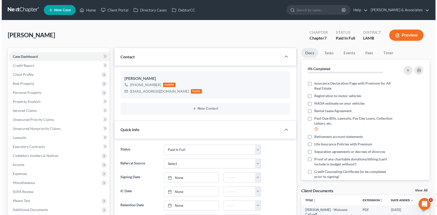
scroll to position [102, 0]
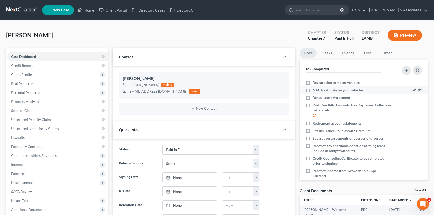
click at [412, 88] on icon "button" at bounding box center [414, 90] width 4 height 4
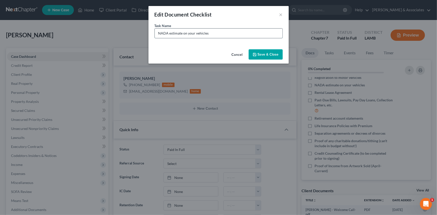
click at [255, 31] on input "NADA estimate on your vehicles" at bounding box center [219, 34] width 128 height 10
click at [260, 32] on input "NADA estimate on your vehicles (we will pull for you)" at bounding box center [219, 34] width 128 height 10
type input "NADA estimate on your vehicles (we will pull for you) 2025 Jeep Grand Cherokee …"
click at [268, 53] on button "Save & Close" at bounding box center [266, 54] width 34 height 11
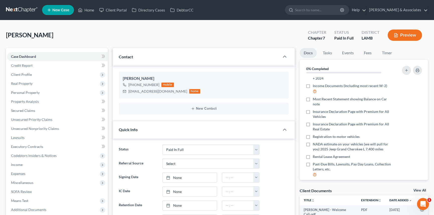
scroll to position [54, 0]
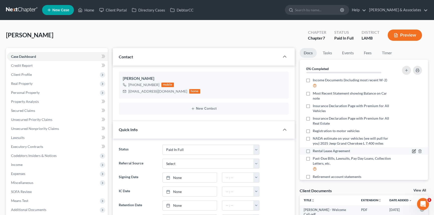
click at [412, 150] on icon "button" at bounding box center [414, 151] width 4 height 4
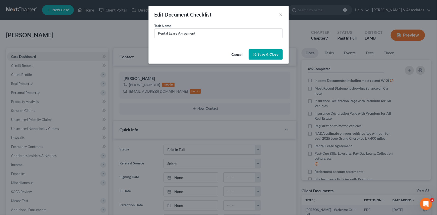
click at [237, 39] on div "Task Name * Rental Lease Agreement" at bounding box center [219, 35] width 140 height 24
click at [238, 36] on input "Rental Lease Agreement" at bounding box center [219, 34] width 128 height 10
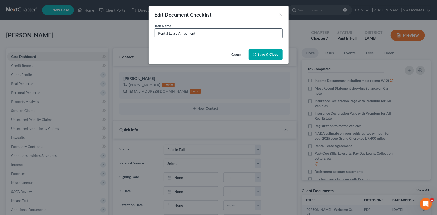
click at [238, 36] on input "Rental Lease Agreement" at bounding box center [219, 34] width 128 height 10
click at [244, 33] on input "Rental Lease Agreement" at bounding box center [219, 34] width 128 height 10
click at [170, 29] on input "Rental Lease Agreement" at bounding box center [219, 34] width 128 height 10
click at [220, 31] on input "Rental Lease Agreement" at bounding box center [219, 34] width 128 height 10
drag, startPoint x: 208, startPoint y: 32, endPoint x: 142, endPoint y: 34, distance: 66.0
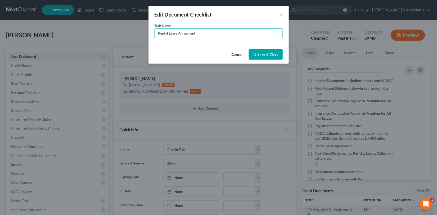
click at [134, 33] on div "Edit Document Checklist × Task Name * Rental Lease Agreement Cancel Save & Close" at bounding box center [218, 107] width 437 height 215
type input "Paypal Bank Statements (April-September)"
click at [277, 50] on button "Save & Close" at bounding box center [266, 54] width 34 height 11
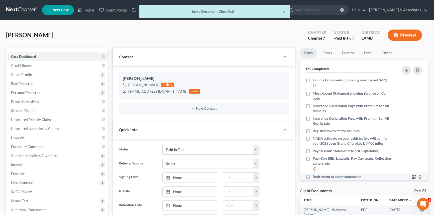
click at [412, 175] on icon "button" at bounding box center [414, 177] width 4 height 4
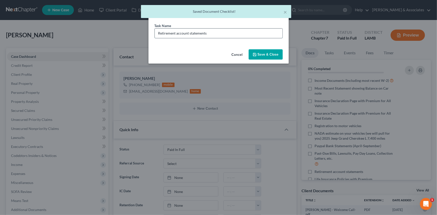
click at [211, 35] on input "Retirement account statements" at bounding box center [219, 34] width 128 height 10
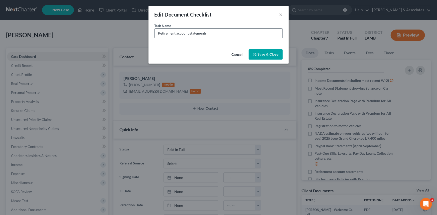
click at [211, 35] on input "Retirement account statements" at bounding box center [219, 34] width 128 height 10
type input "Venmo Bank statements (April-September)"
click at [262, 54] on button "Save & Close" at bounding box center [266, 54] width 34 height 11
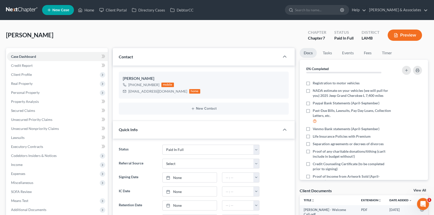
scroll to position [102, 0]
click at [412, 145] on icon "button" at bounding box center [414, 144] width 4 height 4
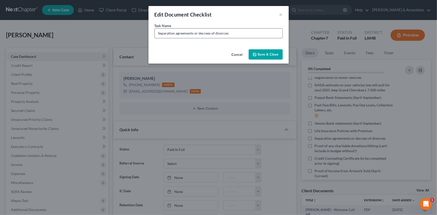
click at [249, 35] on input "Separation agreements or decrees of divorces" at bounding box center [219, 34] width 128 height 10
type input "Cashapp Bank Statements (April-September)"
click at [281, 54] on button "Save & Close" at bounding box center [266, 54] width 34 height 11
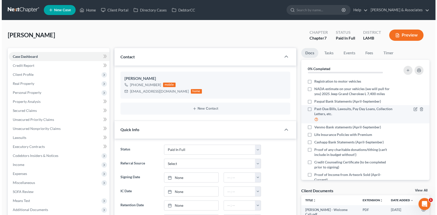
scroll to position [115, 0]
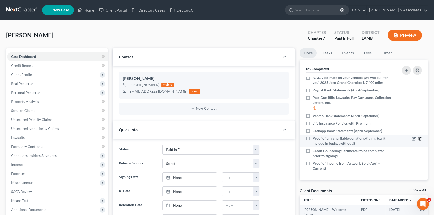
click at [419, 138] on icon "button" at bounding box center [420, 138] width 2 height 3
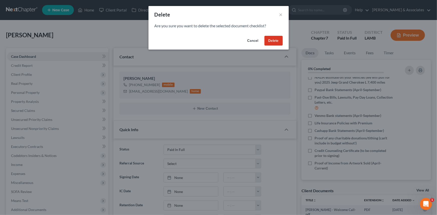
click at [271, 40] on button "Delete" at bounding box center [274, 41] width 18 height 10
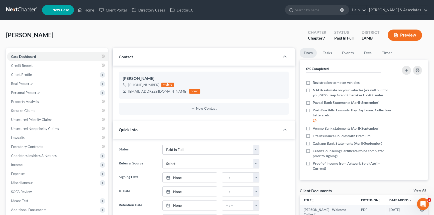
scroll to position [188, 0]
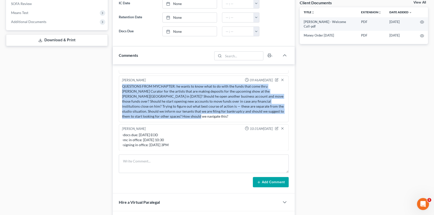
drag, startPoint x: 153, startPoint y: 116, endPoint x: 118, endPoint y: 82, distance: 48.6
click at [118, 82] on div "Alayna Harper 04:56PM, 10/10/2025 he paid in full this week, scheduled WC for m…" at bounding box center [204, 129] width 182 height 130
copy div "QUESTIONS FROM MYCHAPTER: he wants to know what to do with the funds that come …"
click at [276, 78] on icon "button" at bounding box center [277, 79] width 2 height 2
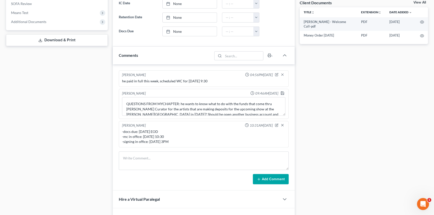
scroll to position [0, 0]
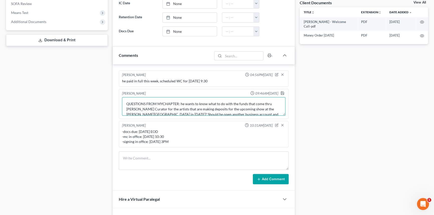
click at [163, 101] on textarea "QUESTIONS FROM MYCHAPTER: he wants to know what to do with the funds that come …" at bounding box center [203, 106] width 163 height 19
type textarea "QUESTIONS FROM WELCOME CALL: he wants to know what to do with the funds that co…"
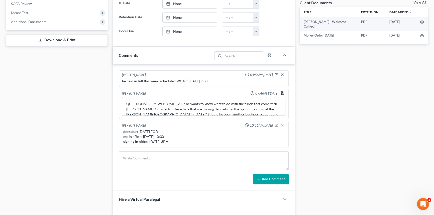
click at [281, 92] on polyline "button" at bounding box center [281, 92] width 1 height 1
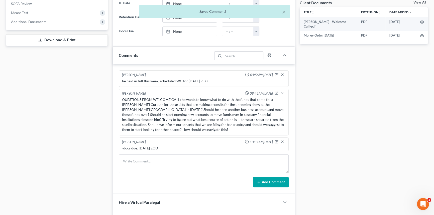
scroll to position [13, 0]
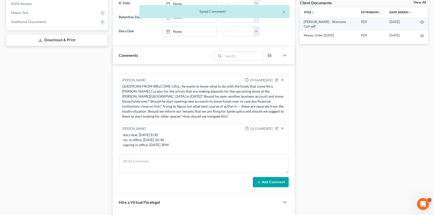
click at [173, 106] on div "QUESTIONS FROM WELCOME CALL: he wants to know what to do with the funds that co…" at bounding box center [203, 101] width 163 height 35
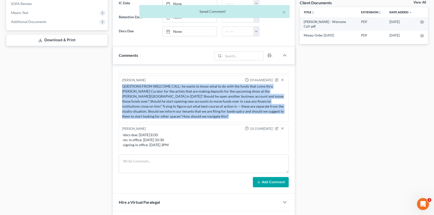
click at [173, 106] on div "QUESTIONS FROM WELCOME CALL: he wants to know what to do with the funds that co…" at bounding box center [203, 101] width 163 height 35
copy div "QUESTIONS FROM WELCOME CALL: he wants to know what to do with the funds that co…"
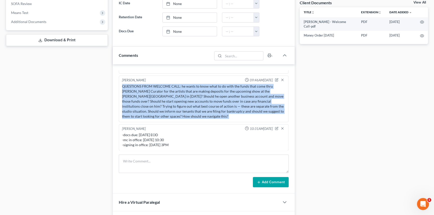
click at [234, 96] on div "QUESTIONS FROM WELCOME CALL: he wants to know what to do with the funds that co…" at bounding box center [203, 101] width 163 height 35
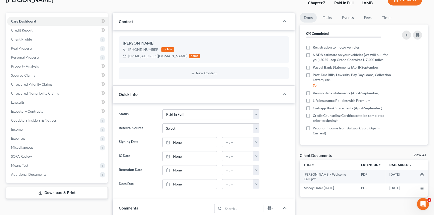
drag, startPoint x: 340, startPoint y: 140, endPoint x: 318, endPoint y: 94, distance: 50.8
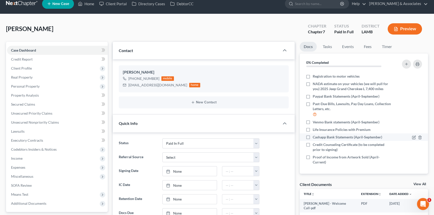
scroll to position [0, 0]
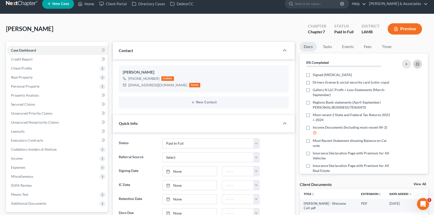
click at [419, 65] on icon "button" at bounding box center [418, 64] width 4 height 4
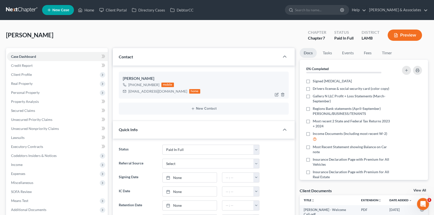
click at [138, 89] on div "mmbiletnikoff@gmail.com" at bounding box center [157, 91] width 59 height 5
click at [136, 90] on div "mmbiletnikoff@gmail.com" at bounding box center [157, 91] width 59 height 5
copy div "mmbiletnikoff@gmail.com"
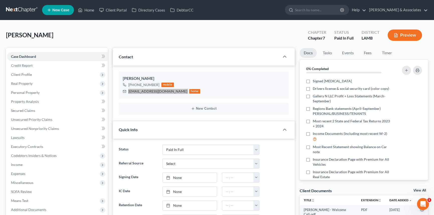
scroll to position [255, 0]
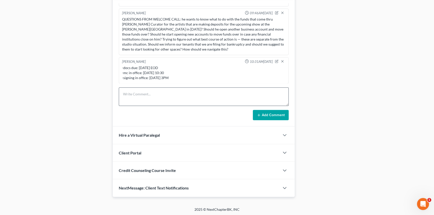
drag, startPoint x: 150, startPoint y: 107, endPoint x: 157, endPoint y: 90, distance: 18.2
click at [150, 107] on form "Add Comment" at bounding box center [204, 103] width 170 height 33
click at [157, 90] on textarea at bounding box center [204, 96] width 170 height 19
type textarea "sent next steps email & forwarded questions client had to MCD"
click at [278, 118] on button "Add Comment" at bounding box center [271, 115] width 36 height 11
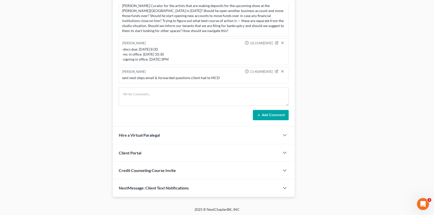
scroll to position [0, 0]
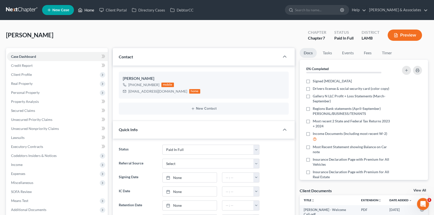
drag, startPoint x: 87, startPoint y: 11, endPoint x: 139, endPoint y: 0, distance: 53.8
click at [87, 11] on link "Home" at bounding box center [85, 10] width 21 height 9
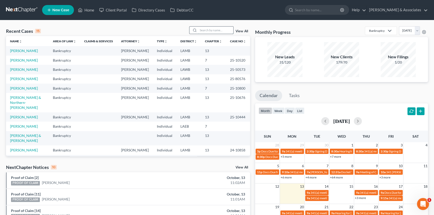
click at [217, 27] on input "search" at bounding box center [215, 30] width 35 height 7
type input "cathy"
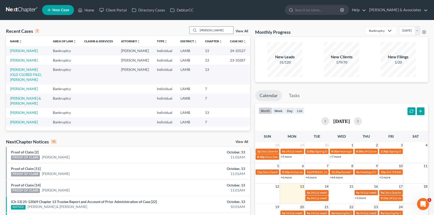
click at [26, 48] on td "[PERSON_NAME]" at bounding box center [27, 50] width 43 height 9
click at [25, 50] on link "[PERSON_NAME]" at bounding box center [24, 51] width 28 height 4
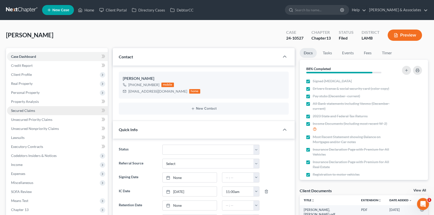
click at [35, 107] on link "Secured Claims" at bounding box center [57, 110] width 101 height 9
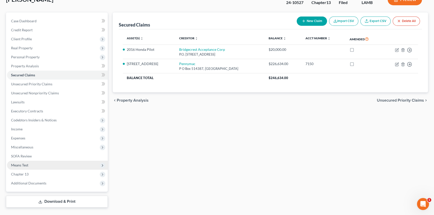
scroll to position [46, 0]
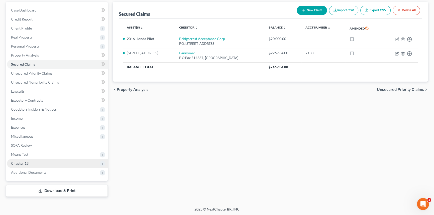
click at [35, 165] on span "Chapter 13" at bounding box center [57, 163] width 101 height 9
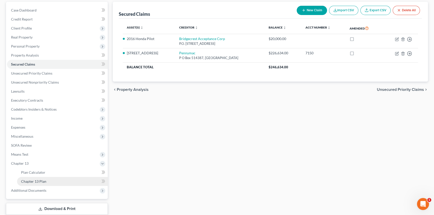
click at [50, 180] on link "Chapter 13 Plan" at bounding box center [62, 181] width 91 height 9
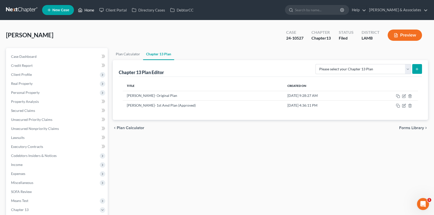
click at [90, 9] on link "Home" at bounding box center [85, 10] width 21 height 9
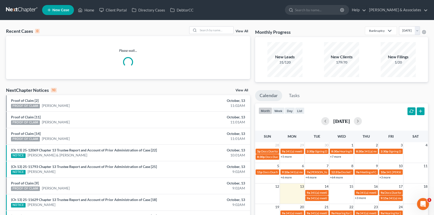
click at [205, 25] on div "Recent Cases 0 View All Please wait... NextChapter Notices 10 View All Proof of…" at bounding box center [217, 150] width 434 height 260
click at [205, 27] on input "search" at bounding box center [215, 30] width 35 height 7
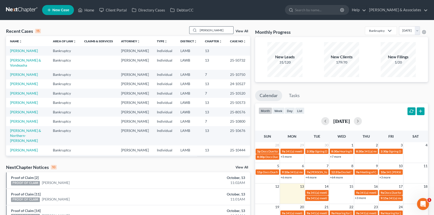
type input "flores"
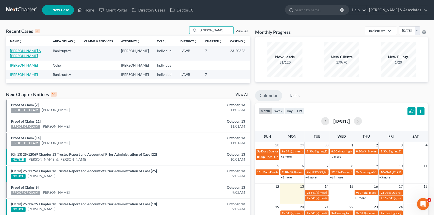
click at [28, 50] on link "Carrell, Larry & Flores, Belinda" at bounding box center [25, 53] width 31 height 9
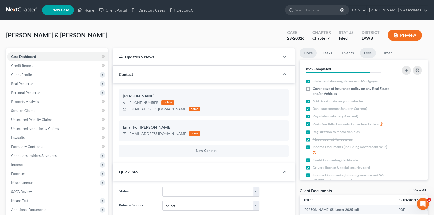
click at [368, 53] on link "Fees" at bounding box center [368, 53] width 16 height 10
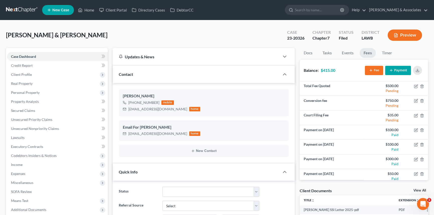
click at [408, 73] on button "Payment" at bounding box center [398, 70] width 26 height 9
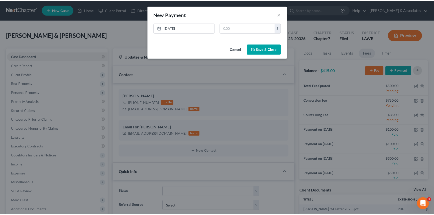
scroll to position [53, 0]
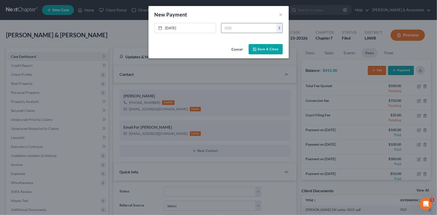
click at [243, 31] on input "text" at bounding box center [249, 28] width 55 height 10
type input "160"
click at [271, 46] on button "Save & Close" at bounding box center [266, 49] width 34 height 11
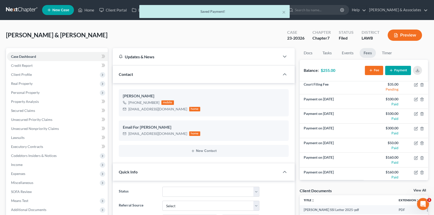
scroll to position [47, 0]
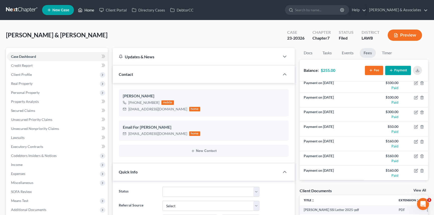
click at [89, 10] on link "Home" at bounding box center [85, 10] width 21 height 9
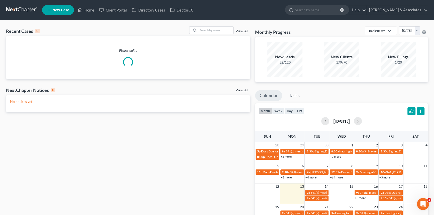
click at [245, 32] on link "View All" at bounding box center [242, 32] width 13 height 4
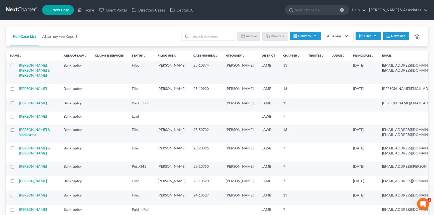
click at [353, 55] on link "Filing Date unfold_more expand_more expand_less" at bounding box center [363, 56] width 21 height 4
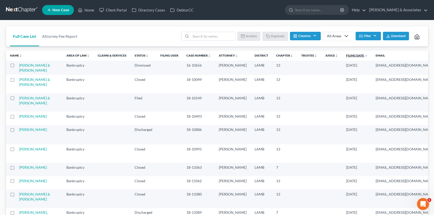
click at [346, 55] on link "Filing Date unfold_more expand_more expand_less" at bounding box center [357, 56] width 22 height 4
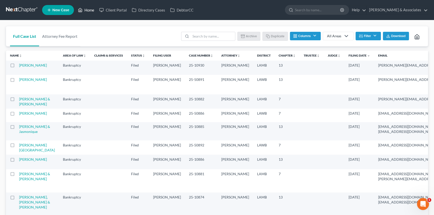
click at [83, 13] on link "Home" at bounding box center [85, 10] width 21 height 9
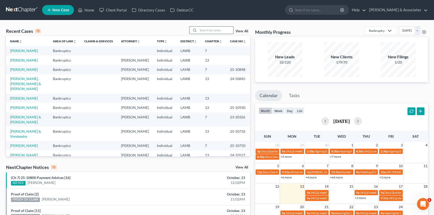
click at [209, 31] on input "search" at bounding box center [215, 30] width 35 height 7
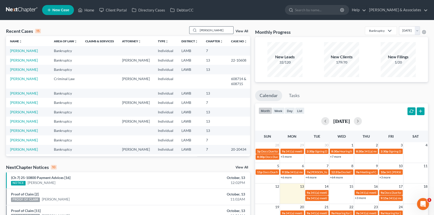
click at [212, 31] on input "broussard" at bounding box center [215, 30] width 35 height 7
type input "daigle"
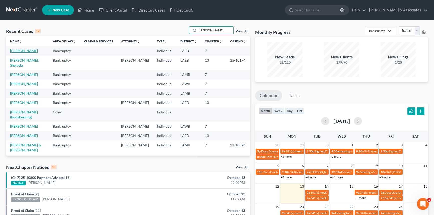
click at [27, 49] on link "[PERSON_NAME]" at bounding box center [24, 51] width 28 height 4
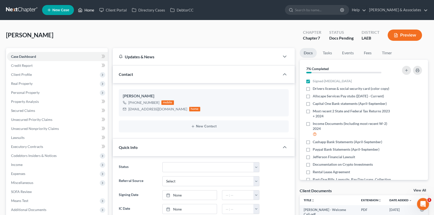
click at [85, 7] on link "Home" at bounding box center [85, 10] width 21 height 9
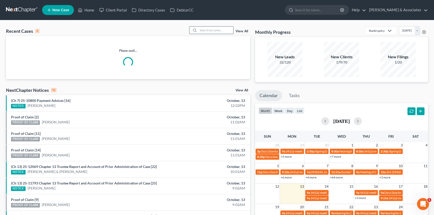
click at [207, 28] on input "search" at bounding box center [215, 30] width 35 height 7
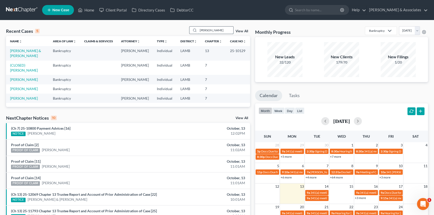
click at [202, 28] on input "keller" at bounding box center [215, 30] width 35 height 7
type input "franklin"
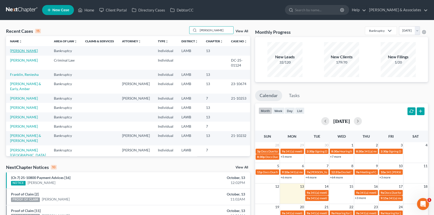
click at [32, 50] on link "[PERSON_NAME]" at bounding box center [24, 51] width 28 height 4
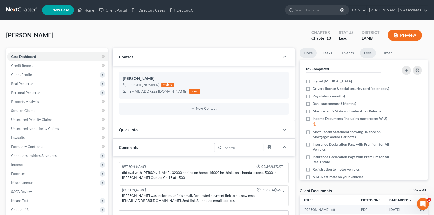
click at [370, 55] on link "Fees" at bounding box center [368, 53] width 16 height 10
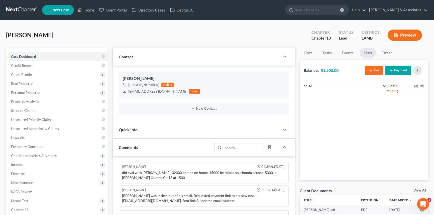
click at [405, 69] on button "Payment" at bounding box center [398, 70] width 26 height 9
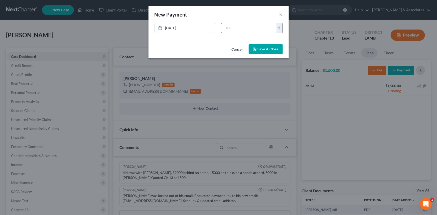
click at [238, 26] on input "text" at bounding box center [249, 28] width 55 height 10
type input "1,575"
click at [258, 51] on button "Save & Close" at bounding box center [266, 49] width 34 height 11
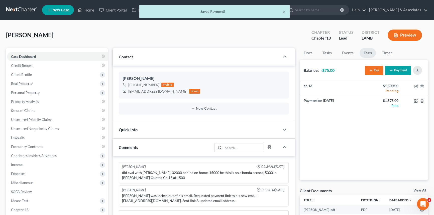
click at [370, 67] on button "Fee" at bounding box center [374, 70] width 18 height 9
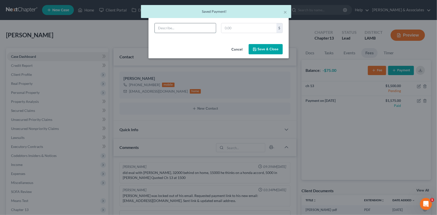
click at [212, 30] on input "text" at bounding box center [185, 28] width 61 height 10
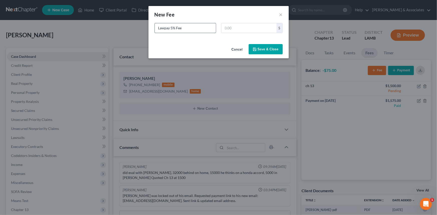
type input "Lawpay 5% Fee"
type input "75"
click at [285, 52] on div "Cancel Save & Close" at bounding box center [219, 50] width 140 height 17
click at [271, 51] on button "Save & Close" at bounding box center [266, 49] width 34 height 11
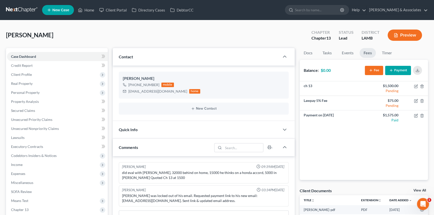
drag, startPoint x: 259, startPoint y: 128, endPoint x: 184, endPoint y: 143, distance: 76.4
click at [259, 127] on div "Quick Info" at bounding box center [196, 129] width 167 height 17
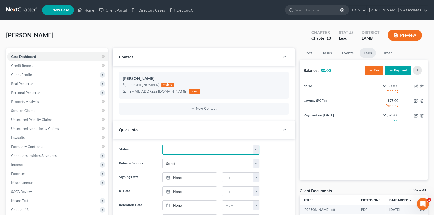
click at [178, 146] on select "Amended Plan Needed Awaiting Income Closed Confirmed Discharged Dismissed Docs …" at bounding box center [210, 150] width 97 height 10
select select "17"
click at [162, 145] on select "Amended Plan Needed Awaiting Income Closed Confirmed Discharged Dismissed Docs …" at bounding box center [210, 150] width 97 height 10
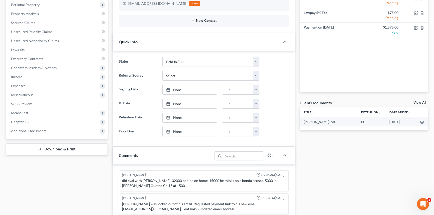
drag, startPoint x: 144, startPoint y: 108, endPoint x: 142, endPoint y: 136, distance: 28.9
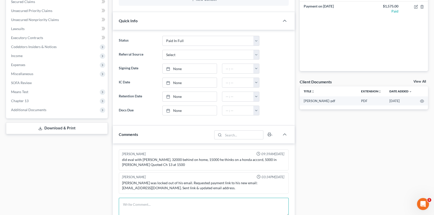
click at [161, 198] on textarea at bounding box center [204, 207] width 170 height 19
type textarea "client PIF today, sent out retainer!"
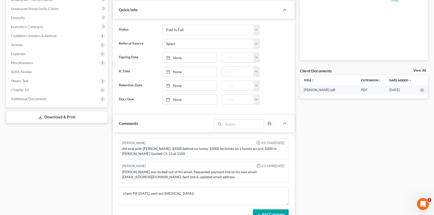
drag, startPoint x: 350, startPoint y: 146, endPoint x: 344, endPoint y: 173, distance: 27.5
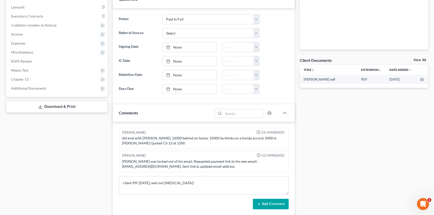
click at [268, 201] on button "Add Comment" at bounding box center [271, 204] width 36 height 11
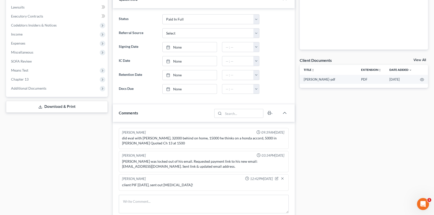
scroll to position [0, 0]
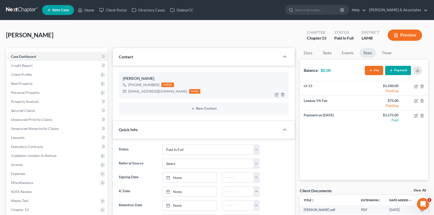
click at [142, 89] on div "toughtony1987@gmail.com" at bounding box center [157, 91] width 59 height 5
copy div "toughtony1987@gmail.com"
click at [153, 92] on div "toughtony1987@gmail.com" at bounding box center [157, 91] width 59 height 5
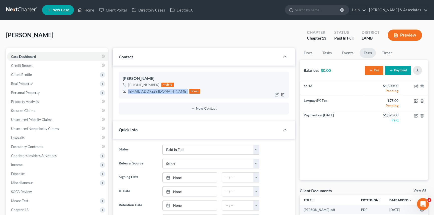
click at [153, 92] on div "toughtony1987@gmail.com" at bounding box center [157, 91] width 59 height 5
copy div "toughtony1987@gmail.com"
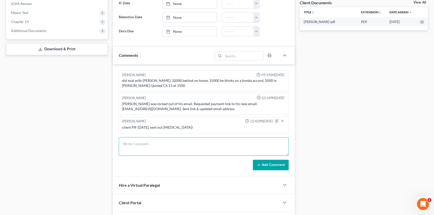
click at [150, 140] on textarea at bounding box center [204, 146] width 170 height 19
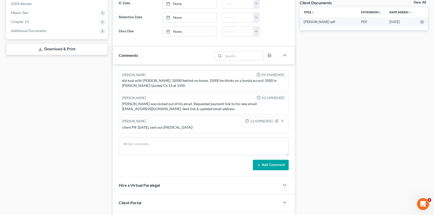
click at [148, 126] on div "client PIF today, sent out retainer!" at bounding box center [203, 127] width 163 height 5
copy div "client PIF today, sent out retainer!"
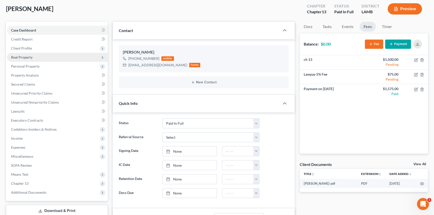
scroll to position [0, 0]
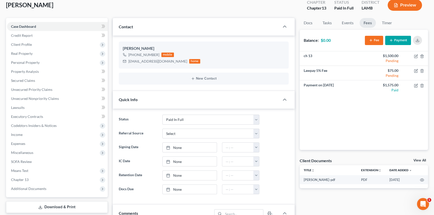
drag, startPoint x: 264, startPoint y: 72, endPoint x: 272, endPoint y: 112, distance: 40.9
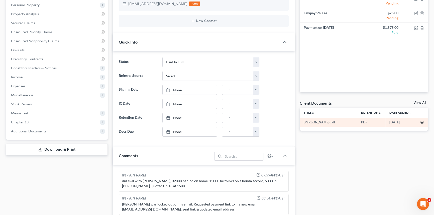
click at [424, 123] on icon "button" at bounding box center [422, 123] width 4 height 4
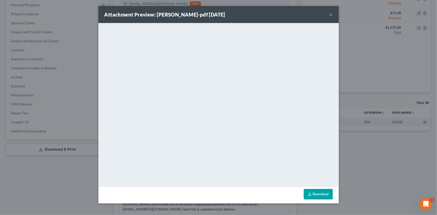
click at [330, 15] on button "×" at bounding box center [332, 15] width 4 height 6
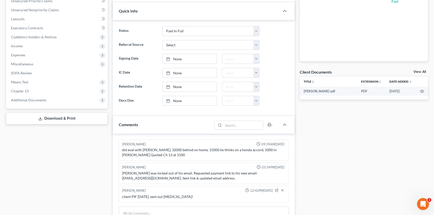
drag, startPoint x: 352, startPoint y: 134, endPoint x: 351, endPoint y: 145, distance: 11.8
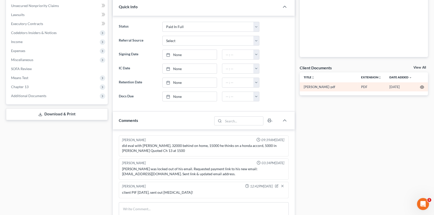
click at [422, 87] on icon "button" at bounding box center [422, 87] width 4 height 4
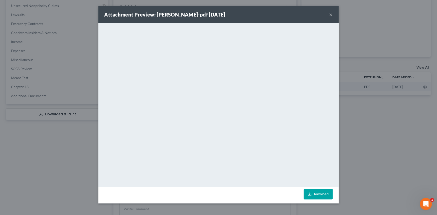
click at [331, 16] on button "×" at bounding box center [332, 15] width 4 height 6
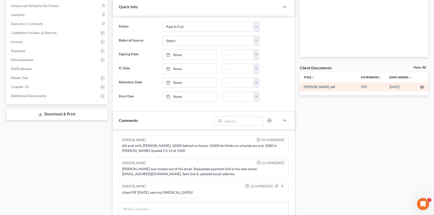
click at [421, 86] on icon "button" at bounding box center [422, 87] width 4 height 4
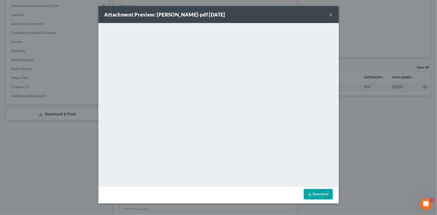
click at [333, 12] on button "×" at bounding box center [332, 15] width 4 height 6
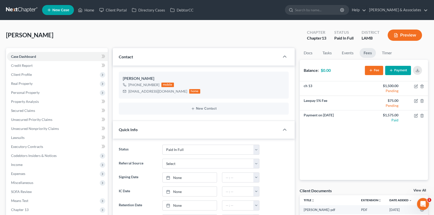
scroll to position [188, 0]
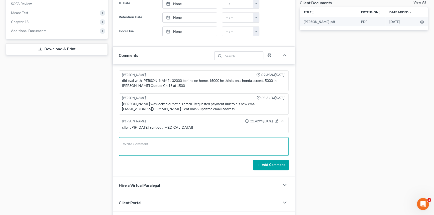
drag, startPoint x: 166, startPoint y: 136, endPoint x: 166, endPoint y: 141, distance: 5.0
click at [165, 137] on textarea at bounding box center [204, 146] width 170 height 19
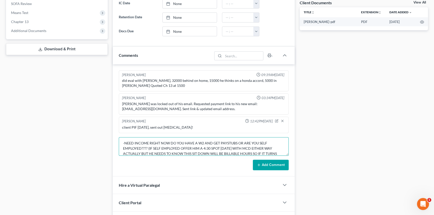
scroll to position [33, 0]
click at [178, 142] on textarea "-SHERIFF SALE IS 10/15 -CLIENT ONLY PAID $1500 WE DID NOT REALIZE THIS -TOLD CL…" at bounding box center [204, 146] width 170 height 19
click at [182, 142] on textarea "-SHERIFF SALE IS 10/15 -CLIENT ONLY PAID $1500 WE DID NOT REALIZE THIS -TOLD CL…" at bounding box center [204, 146] width 170 height 19
click at [179, 142] on textarea "-SHERIFF SALE IS 10/15 -CLIENT ONLY PAID $1500 WE DID NOT REALIZE THIS -TOLD CL…" at bounding box center [204, 146] width 170 height 19
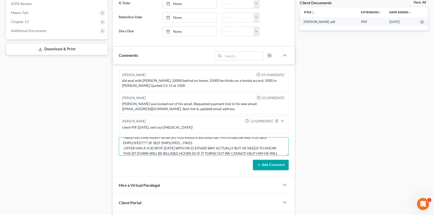
scroll to position [41, 0]
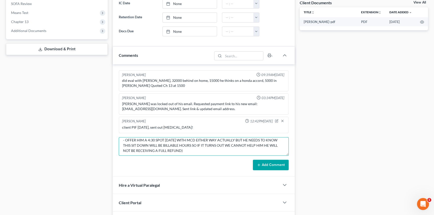
click at [193, 147] on textarea "-SHERIFF SALE IS 10/15 -CLIENT ONLY PAID $1500 WE DID NOT REALIZE THIS -TOLD CL…" at bounding box center [204, 146] width 170 height 19
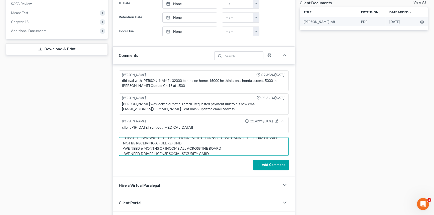
scroll to position [53, 0]
type textarea "-SHERIFF SALE IS 10/15 -CLIENT ONLY PAID $1500 WE DID NOT REALIZE THIS -TOLD CL…"
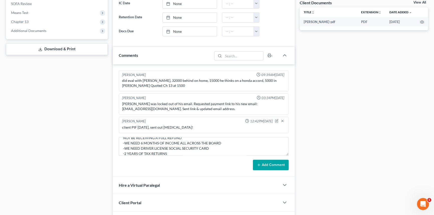
drag, startPoint x: 274, startPoint y: 165, endPoint x: 273, endPoint y: 161, distance: 4.3
click at [274, 165] on button "Add Comment" at bounding box center [271, 165] width 36 height 11
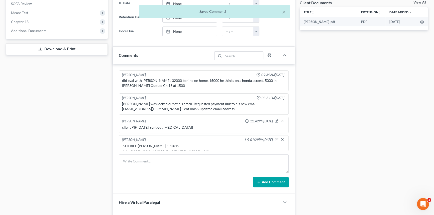
scroll to position [61, 0]
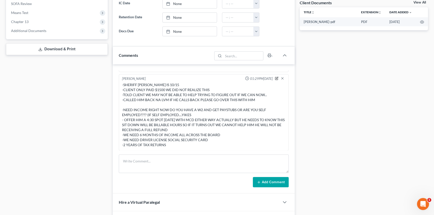
drag, startPoint x: 272, startPoint y: 77, endPoint x: 245, endPoint y: 84, distance: 27.6
click at [275, 77] on icon "button" at bounding box center [276, 78] width 3 height 3
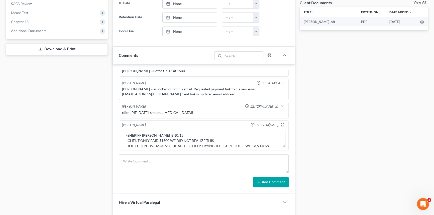
scroll to position [15, 0]
drag, startPoint x: 280, startPoint y: 145, endPoint x: 281, endPoint y: 161, distance: 15.5
click at [281, 161] on div "Richard Prunick 09:39AM, 08/26/2025 did eval with Anthony, 32000 behind on home…" at bounding box center [204, 129] width 182 height 130
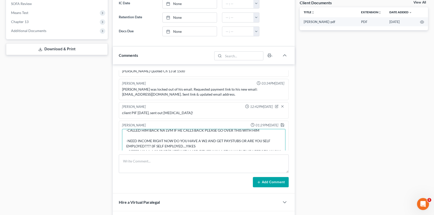
scroll to position [23, 0]
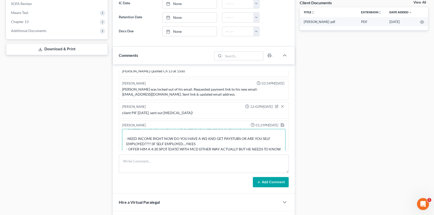
click at [209, 138] on textarea "-SHERIFF SALE IS 10/15 -CLIENT ONLY PAID $1500 WE DID NOT REALIZE THIS -TOLD CL…" at bounding box center [203, 146] width 163 height 34
click at [207, 141] on textarea "-SHERIFF SALE IS 10/15 -CLIENT ONLY PAID $1500 WE DID NOT REALIZE THIS -TOLD CL…" at bounding box center [203, 146] width 163 height 34
type textarea "-SHERIFF SALE IS 10/15 -CLIENT ONLY PAID $1500 WE DID NOT REALIZE THIS -TOLD CL…"
click at [280, 123] on icon "button" at bounding box center [282, 125] width 4 height 4
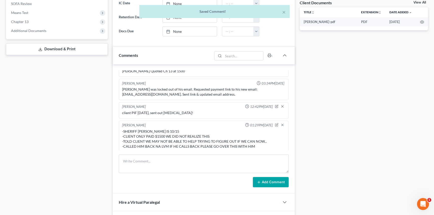
scroll to position [61, 0]
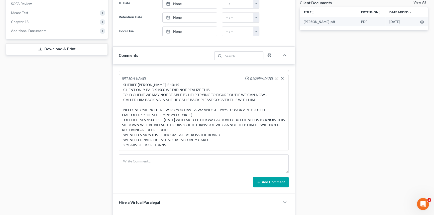
drag, startPoint x: 273, startPoint y: 76, endPoint x: 111, endPoint y: 143, distance: 175.2
click at [276, 77] on icon "button" at bounding box center [277, 78] width 2 height 2
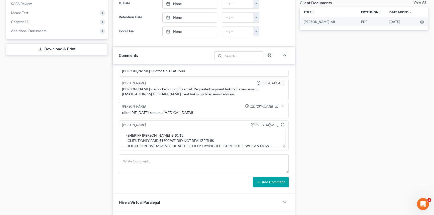
scroll to position [15, 0]
drag, startPoint x: 279, startPoint y: 144, endPoint x: 201, endPoint y: 123, distance: 80.5
click at [285, 171] on div "Richard Prunick 09:39AM, 08/26/2025 did eval with Anthony, 32000 behind on home…" at bounding box center [204, 129] width 182 height 130
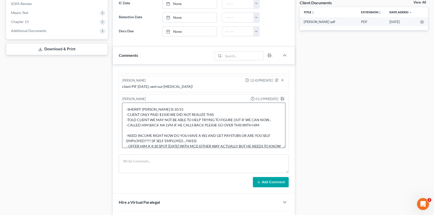
scroll to position [31, 0]
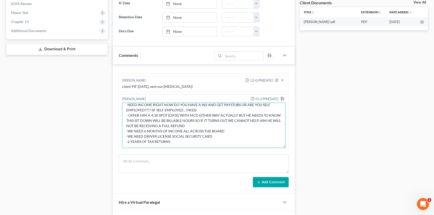
click at [197, 113] on textarea "-SHERIFF SALE IS 10/15 -CLIENT ONLY PAID $1500 WE DID NOT REALIZE THIS -TOLD CL…" at bounding box center [203, 125] width 163 height 45
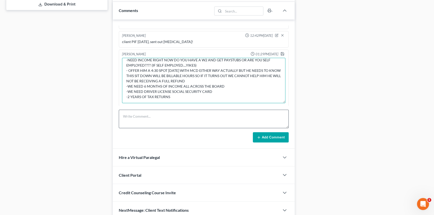
scroll to position [255, 0]
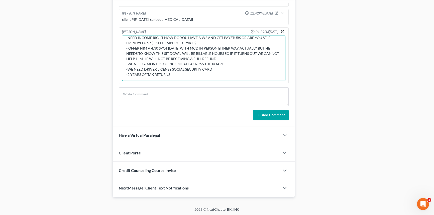
type textarea "-SHERIFF SALE IS 10/15 -CLIENT ONLY PAID $1500 WE DID NOT REALIZE THIS -TOLD CL…"
click at [280, 31] on icon "button" at bounding box center [282, 32] width 4 height 4
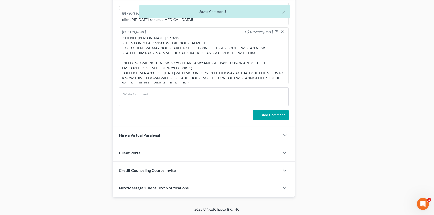
scroll to position [61, 0]
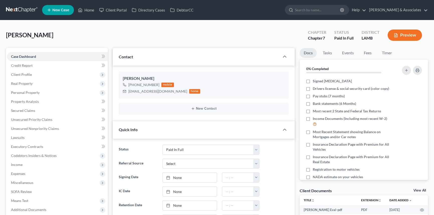
select select "17"
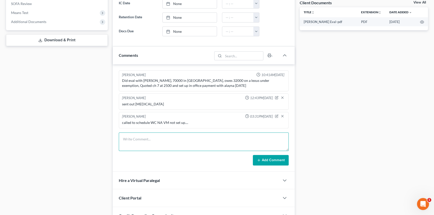
click at [183, 139] on textarea at bounding box center [204, 142] width 170 height 19
type textarea "tried calling again NA, sent text"
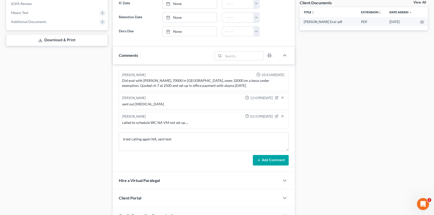
click at [263, 165] on div "[PERSON_NAME] 10:41AM[DATE] Did eval with [PERSON_NAME], 70000 in [GEOGRAPHIC_D…" at bounding box center [204, 118] width 182 height 108
click at [269, 155] on button "Add Comment" at bounding box center [271, 160] width 36 height 11
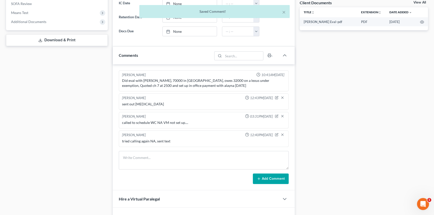
scroll to position [0, 0]
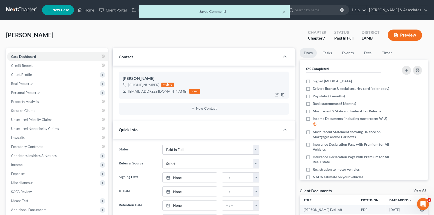
click at [139, 84] on div "[PHONE_NUMBER]" at bounding box center [143, 84] width 31 height 5
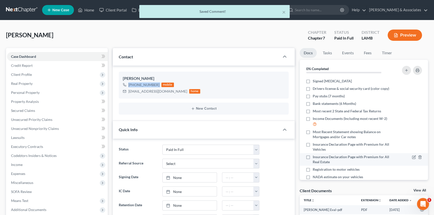
copy div "[PHONE_NUMBER]"
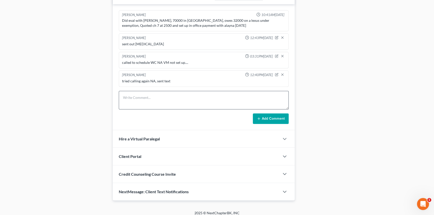
scroll to position [252, 0]
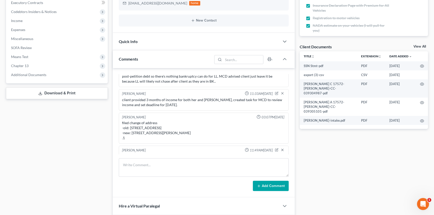
drag, startPoint x: 216, startPoint y: 52, endPoint x: 217, endPoint y: 81, distance: 29.1
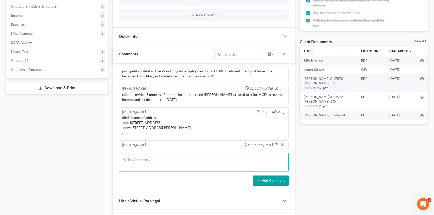
click at [184, 163] on textarea at bounding box center [204, 162] width 170 height 19
paste textarea "Did a cursory review on [PERSON_NAME] income. There is room for a reduction the…"
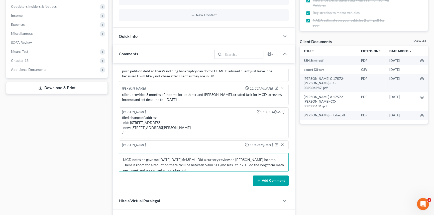
scroll to position [1, 0]
type textarea "MCD notes he gave me [DATE][DATE] 5:43PM - Did a cursory review on [PERSON_NAME…"
click at [274, 182] on button "Add Comment" at bounding box center [271, 181] width 36 height 11
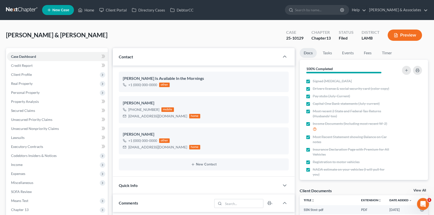
scroll to position [188, 0]
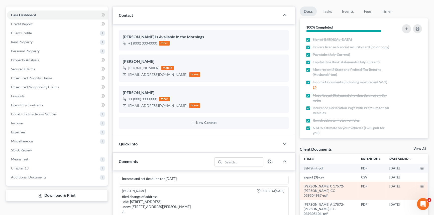
drag, startPoint x: 331, startPoint y: 111, endPoint x: 312, endPoint y: 64, distance: 51.2
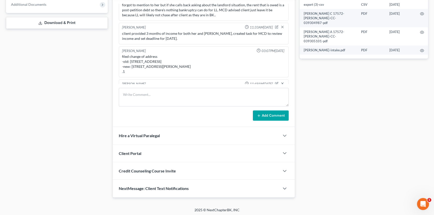
scroll to position [2083, 0]
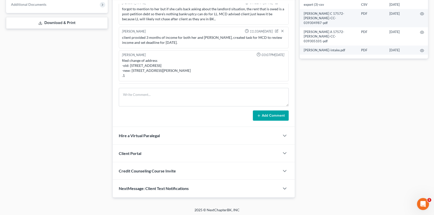
click at [285, 83] on div "[PERSON_NAME] 11:49AM[DATE] remembered that we needed to still review their cha…" at bounding box center [204, 94] width 170 height 22
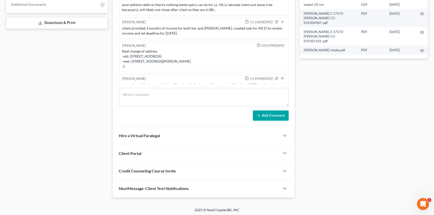
click at [265, 82] on div "remembered that we needed to still review their change of income, put it back o…" at bounding box center [203, 87] width 163 height 10
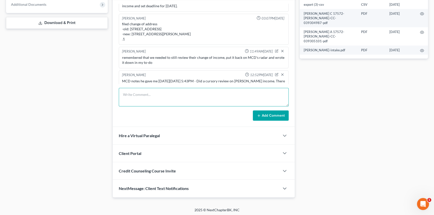
click at [223, 93] on textarea at bounding box center [204, 97] width 170 height 19
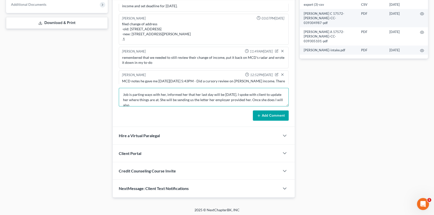
scroll to position [1, 0]
type textarea "Job is parting ways with her, informed her that her last day will be [DATE]. I …"
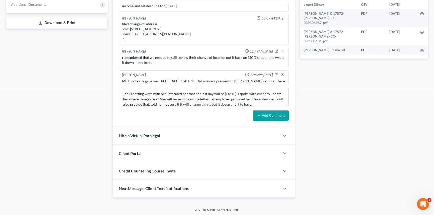
click at [266, 115] on button "Add Comment" at bounding box center [271, 116] width 36 height 11
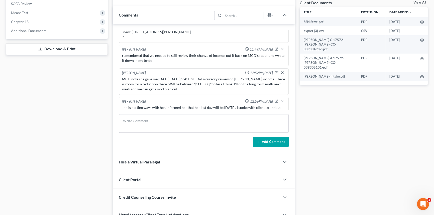
scroll to position [0, 0]
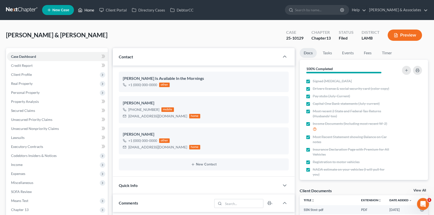
click at [87, 10] on link "Home" at bounding box center [85, 10] width 21 height 9
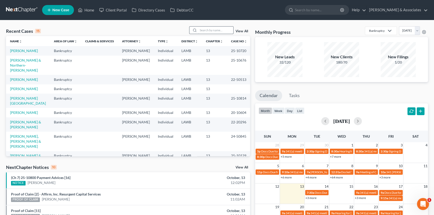
click at [201, 26] on div "Recent Cases 15 View All Name unfold_more expand_more expand_less Area of Law u…" at bounding box center [217, 185] width 434 height 331
click at [203, 31] on input "search" at bounding box center [215, 30] width 35 height 7
type input "rimes"
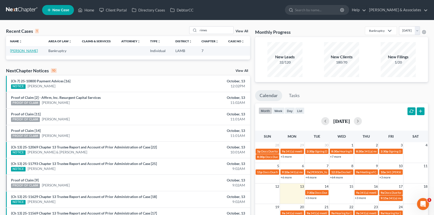
click at [28, 52] on link "[PERSON_NAME]" at bounding box center [24, 51] width 28 height 4
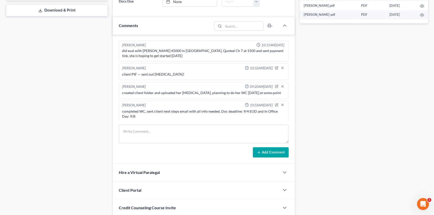
scroll to position [173, 0]
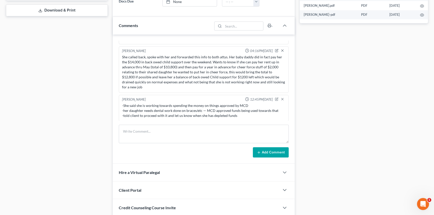
click at [167, 142] on form "Add Comment" at bounding box center [204, 141] width 170 height 33
click at [179, 126] on textarea at bounding box center [204, 134] width 170 height 19
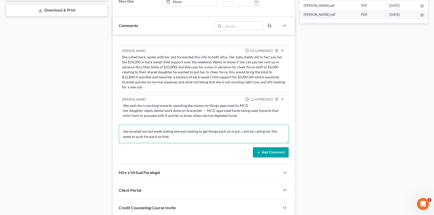
type textarea "she emailed me last week stating she was looking to get things back on track...…"
click at [266, 152] on button "Add Comment" at bounding box center [271, 152] width 36 height 11
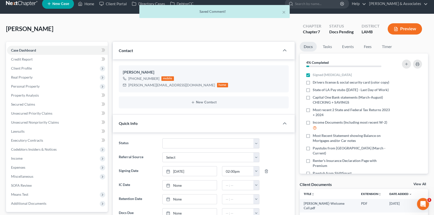
scroll to position [0, 0]
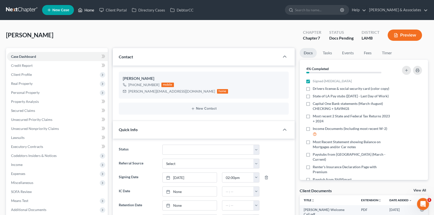
click at [89, 9] on link "Home" at bounding box center [85, 10] width 21 height 9
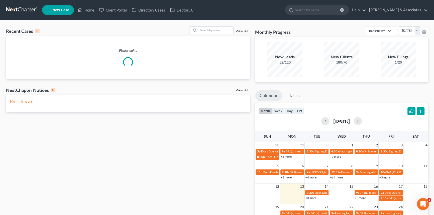
click at [190, 25] on div "Recent Cases 0 View All Please wait... NextChapter Notices 0 View All No notice…" at bounding box center [217, 150] width 434 height 260
click at [213, 30] on input "search" at bounding box center [215, 30] width 35 height 7
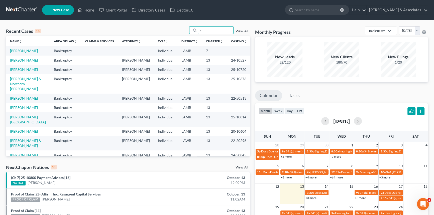
type input "j"
type input "[PERSON_NAME]"
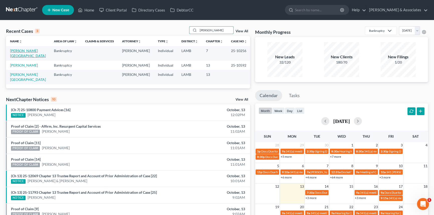
click at [24, 51] on link "[PERSON_NAME][GEOGRAPHIC_DATA]" at bounding box center [28, 53] width 36 height 9
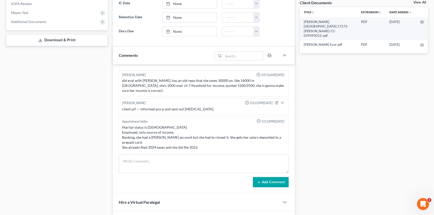
scroll to position [459, 0]
